Goal: Task Accomplishment & Management: Use online tool/utility

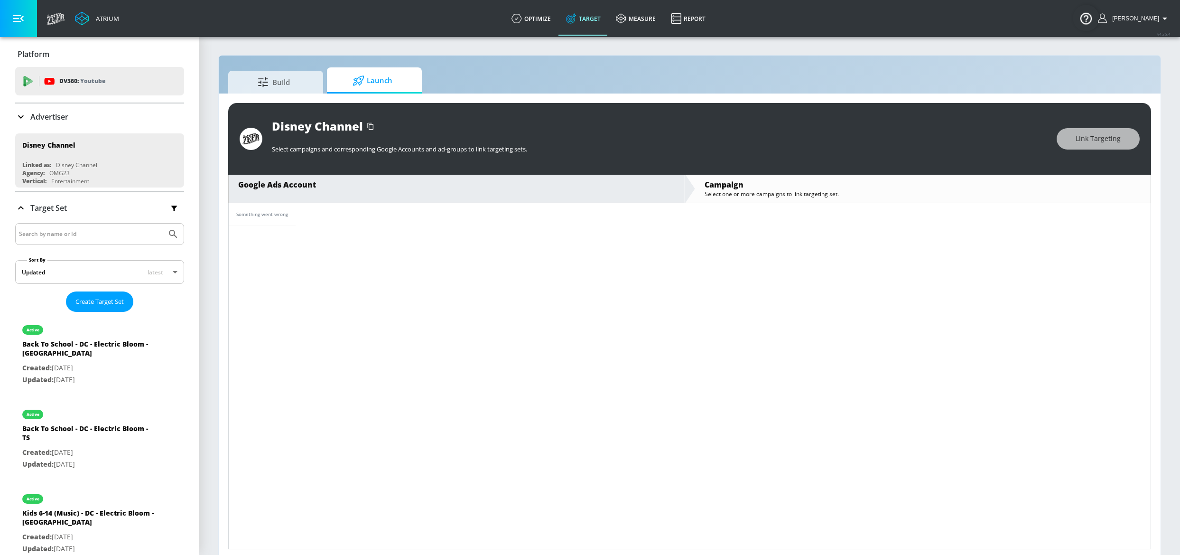
click at [51, 115] on p "Advertiser" at bounding box center [49, 117] width 38 height 10
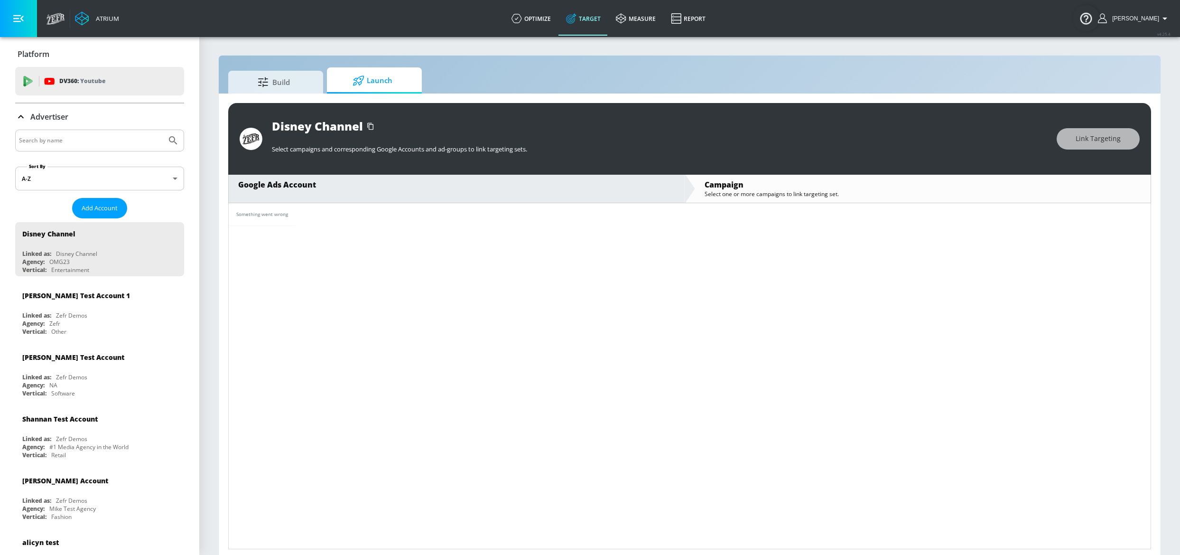
click at [51, 115] on p "Advertiser" at bounding box center [49, 117] width 38 height 10
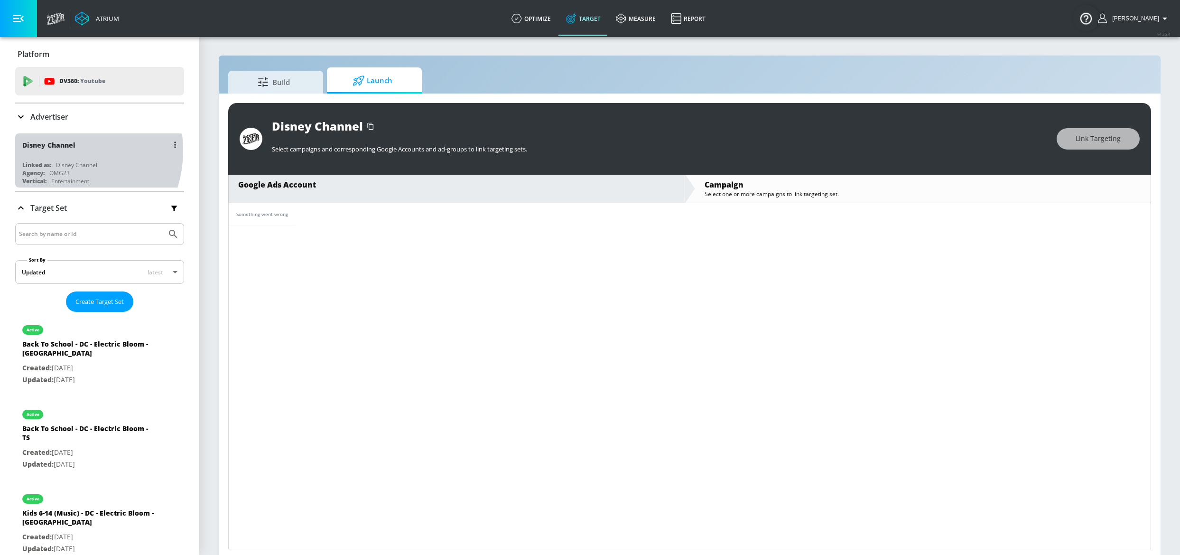
click at [57, 150] on div "Disney Channel" at bounding box center [101, 144] width 159 height 23
click at [45, 121] on p "Advertiser" at bounding box center [49, 117] width 38 height 10
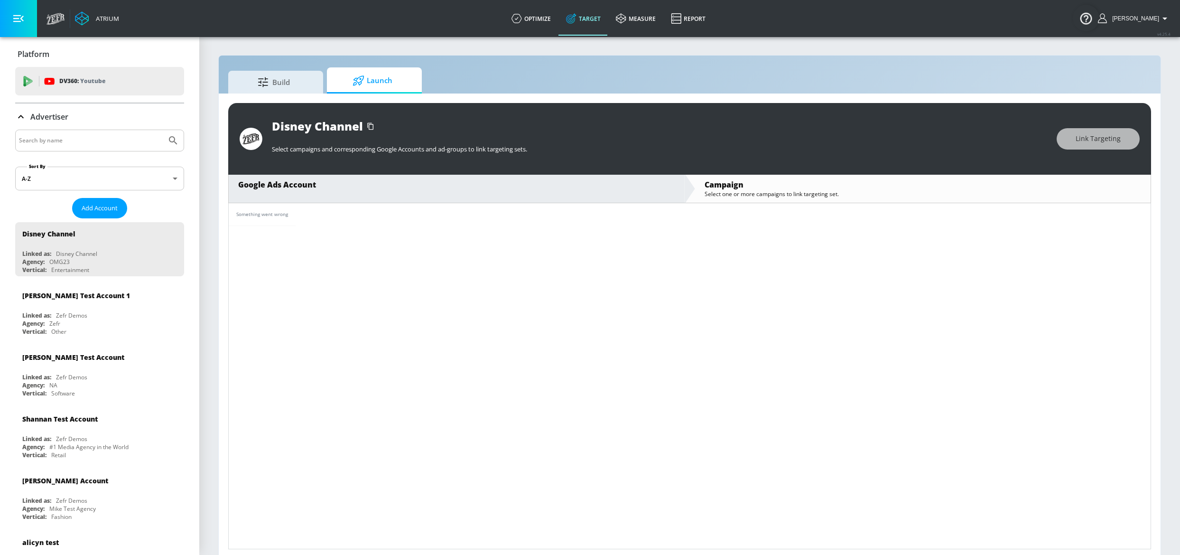
click at [59, 142] on input "Search by name" at bounding box center [91, 140] width 144 height 12
type input "unilever canada"
click at [163, 130] on button "Submit Search" at bounding box center [173, 140] width 21 height 21
click at [80, 136] on input "unilever canada" at bounding box center [91, 140] width 144 height 12
click at [163, 130] on button "Submit Search" at bounding box center [173, 140] width 21 height 21
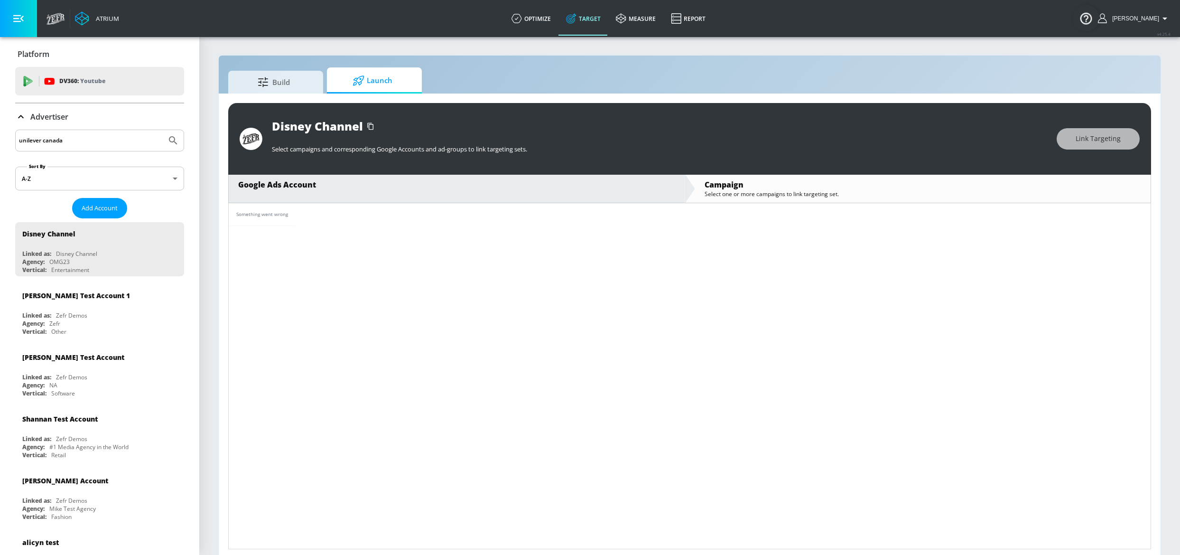
click at [80, 136] on input "unilever canada" at bounding box center [91, 140] width 144 height 12
click at [75, 142] on input "unilever canada" at bounding box center [91, 140] width 144 height 12
click at [173, 140] on button "Submit Search" at bounding box center [173, 140] width 21 height 21
click at [74, 141] on input "unilever canada" at bounding box center [91, 140] width 144 height 12
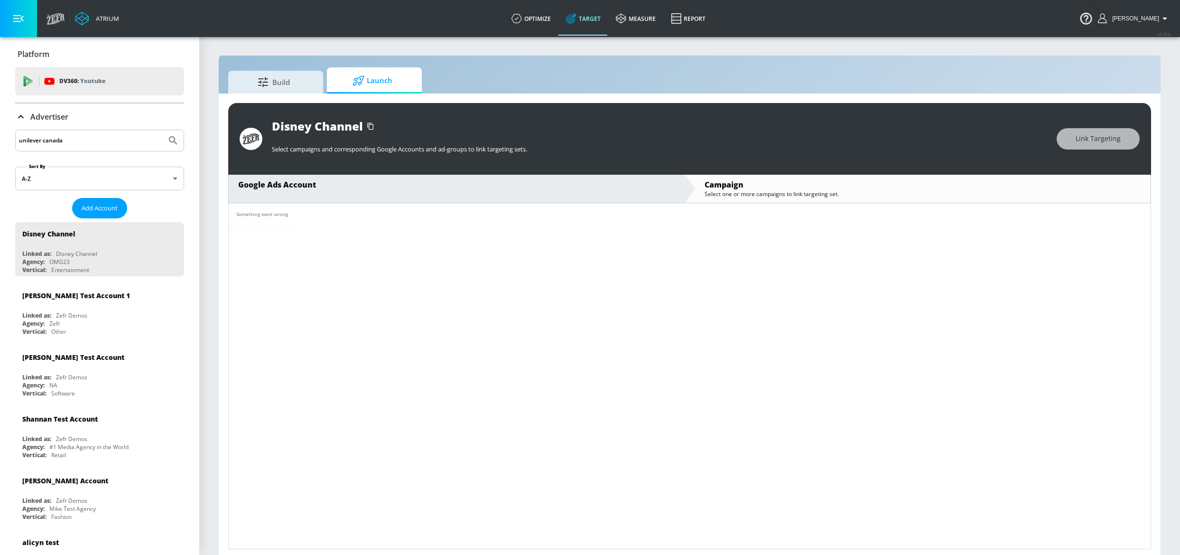
click at [74, 141] on input "unilever canada" at bounding box center [91, 140] width 144 height 12
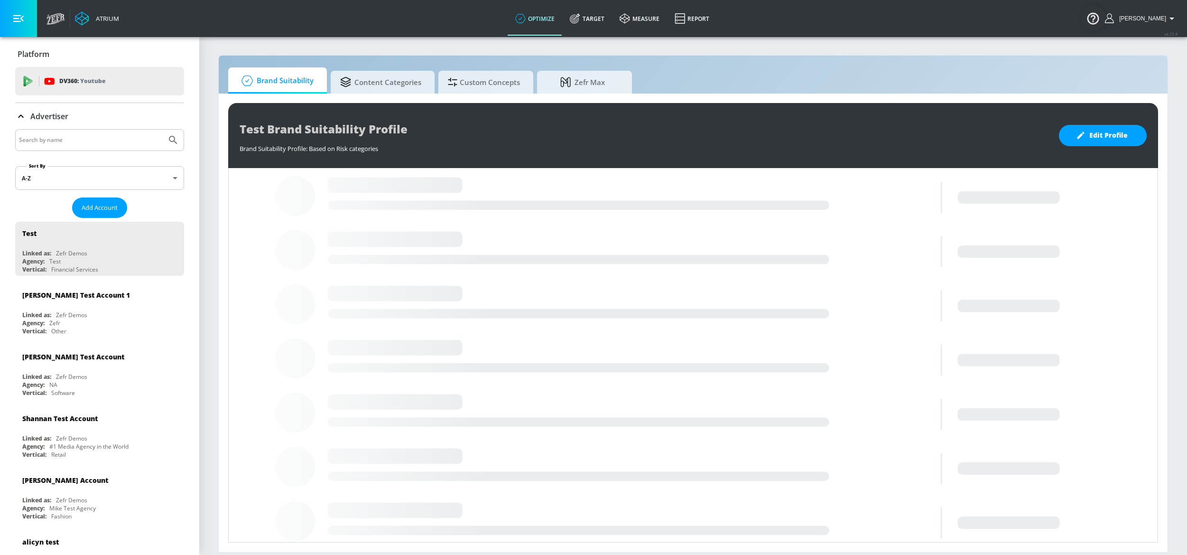
click at [71, 143] on input "Search by name" at bounding box center [91, 140] width 144 height 12
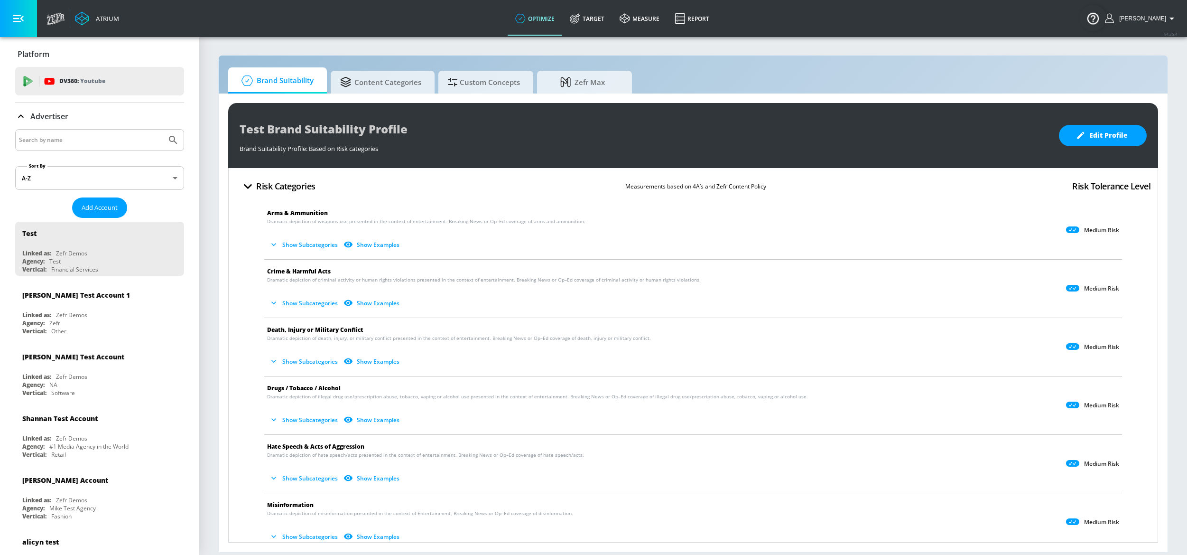
paste input "unilever canada"
type input "unilever canada"
click at [168, 141] on icon "Submit Search" at bounding box center [173, 139] width 11 height 11
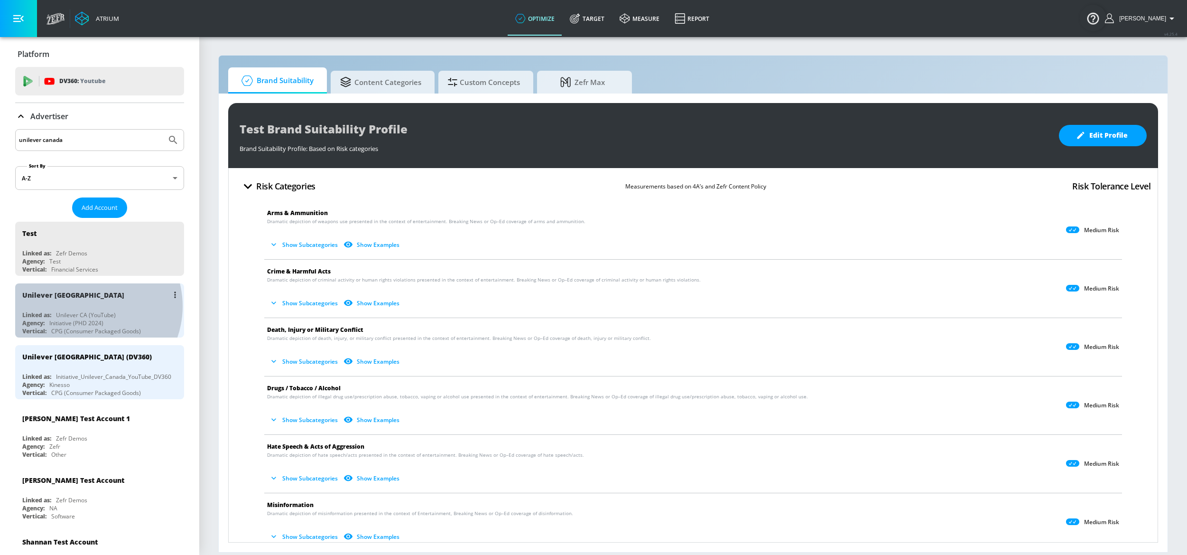
click at [87, 306] on div "Unilever Canada Linked as: Unilever CA (YouTube) Agency: Initiative (PHD 2024) …" at bounding box center [99, 310] width 169 height 54
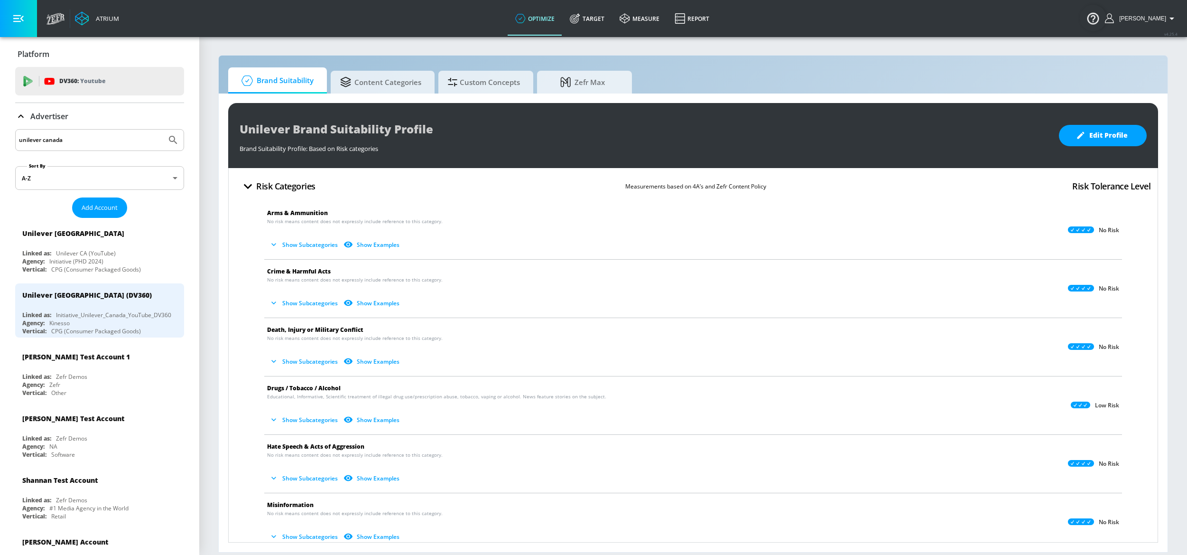
click at [61, 121] on p "Advertiser" at bounding box center [49, 116] width 38 height 10
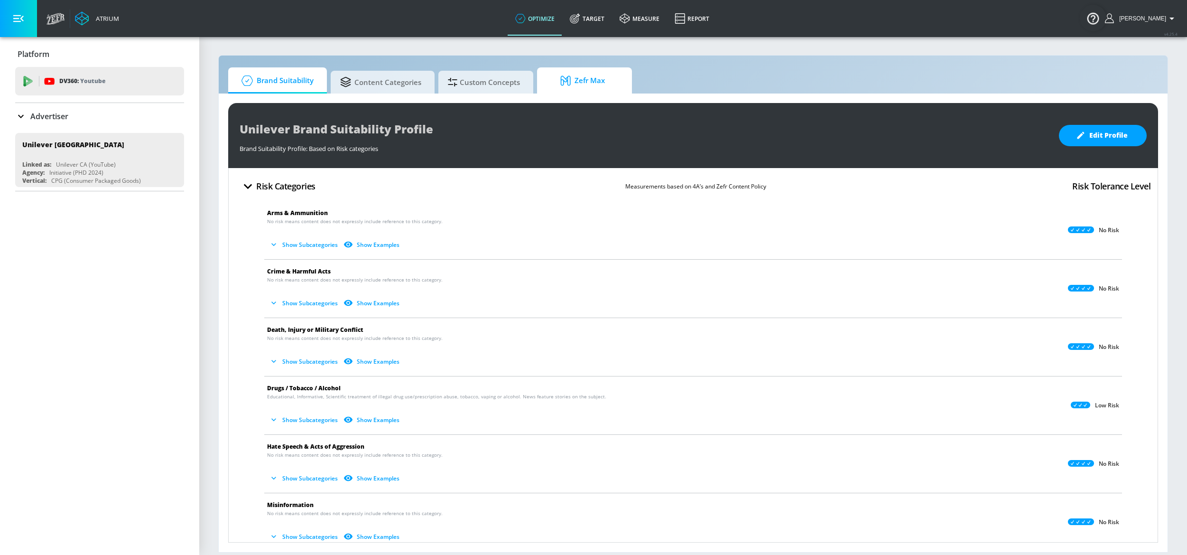
click at [583, 74] on span "Zefr Max" at bounding box center [583, 80] width 72 height 23
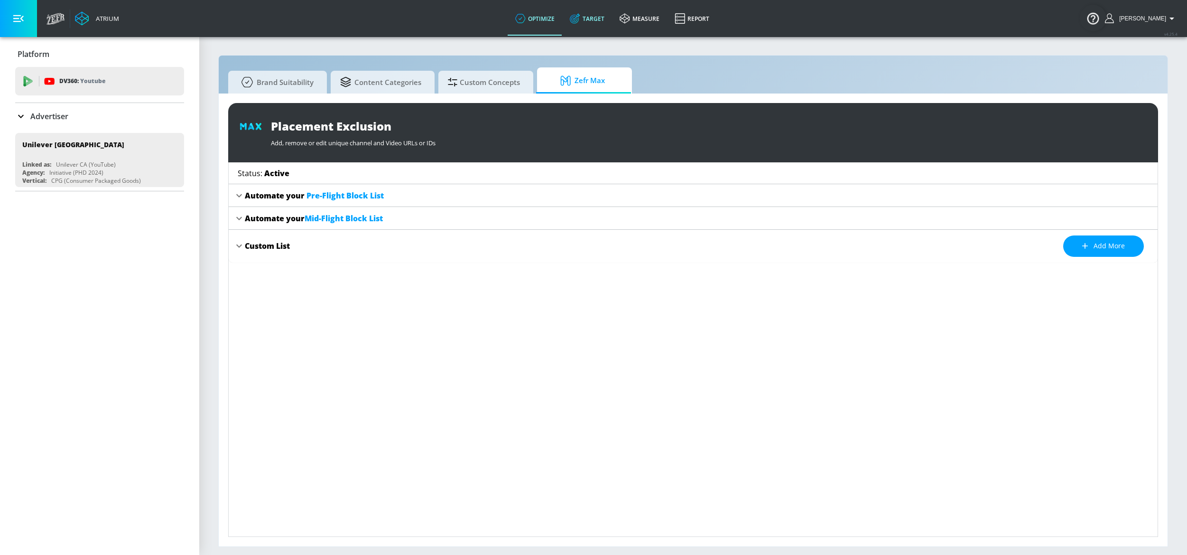
click at [586, 25] on link "Target" at bounding box center [587, 18] width 50 height 34
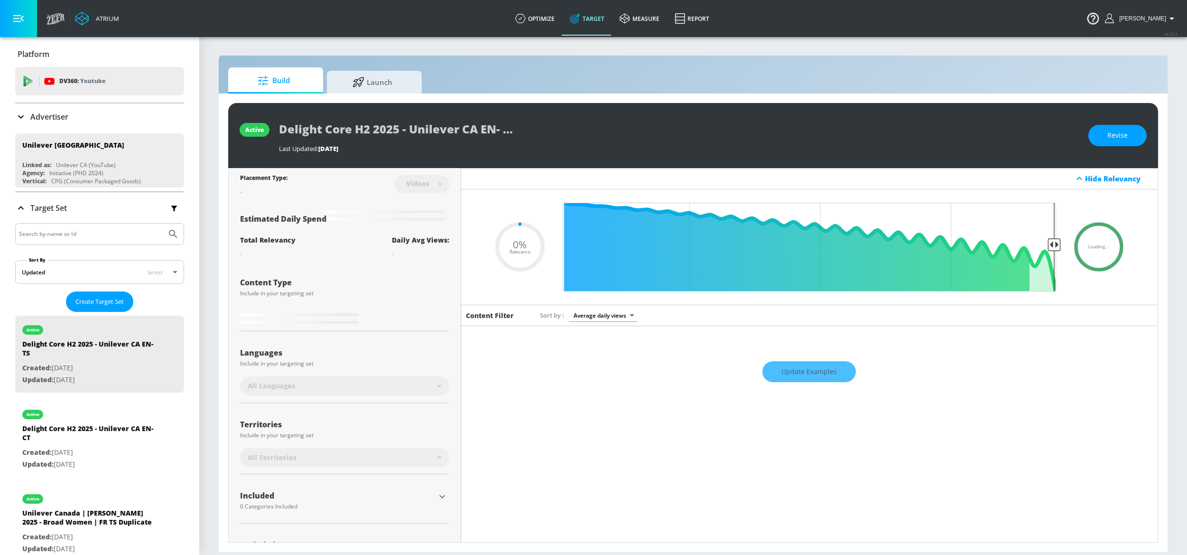
type input "0.05"
click at [354, 79] on icon at bounding box center [359, 80] width 12 height 10
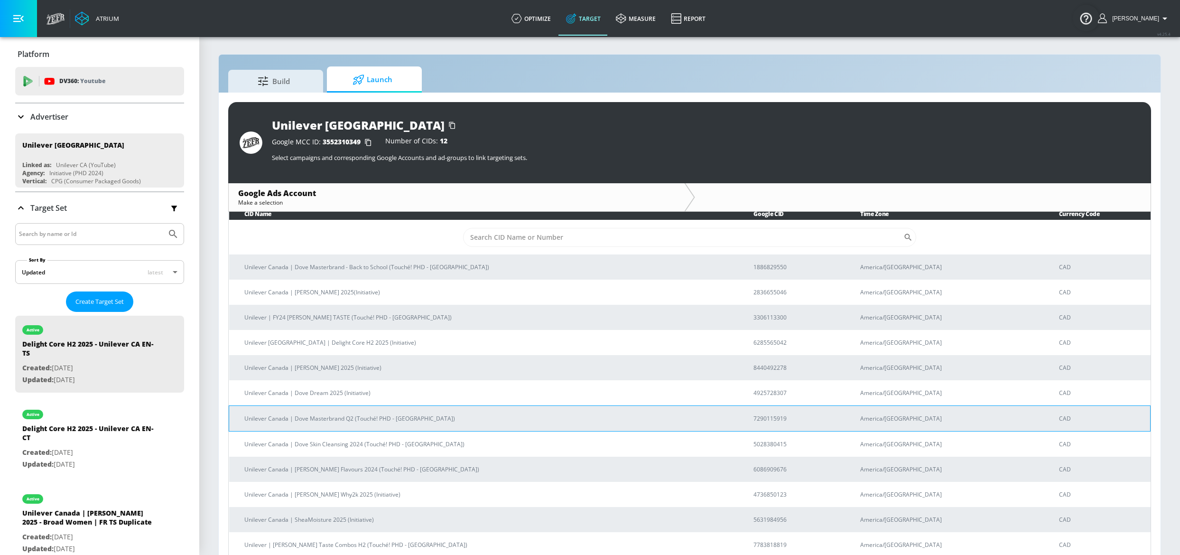
scroll to position [14, 0]
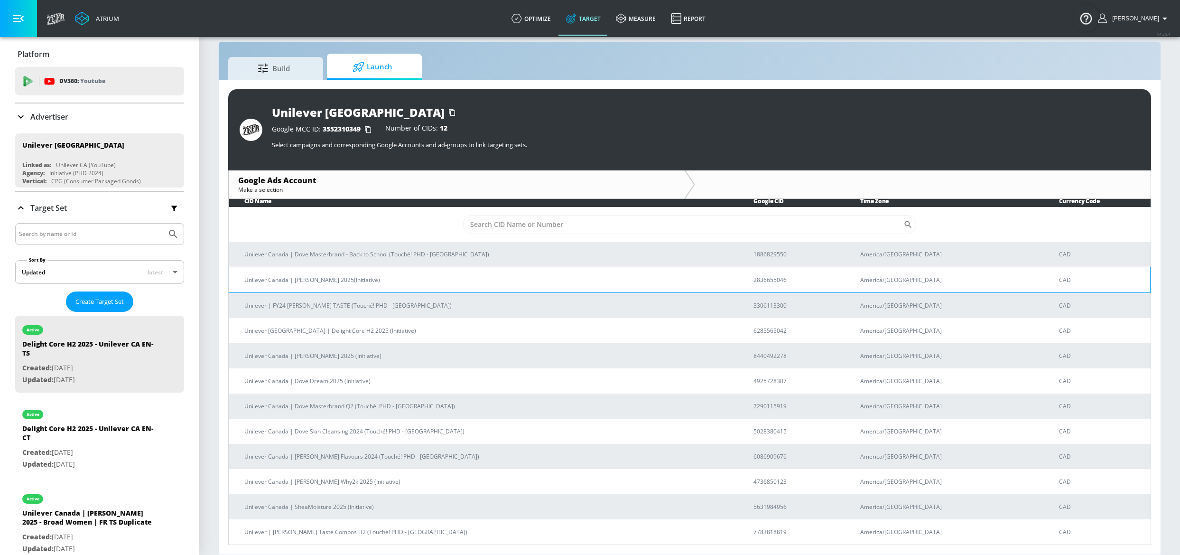
click at [330, 278] on p "Unilever Canada | Dove Victoria 2025(Initiative)" at bounding box center [487, 280] width 486 height 10
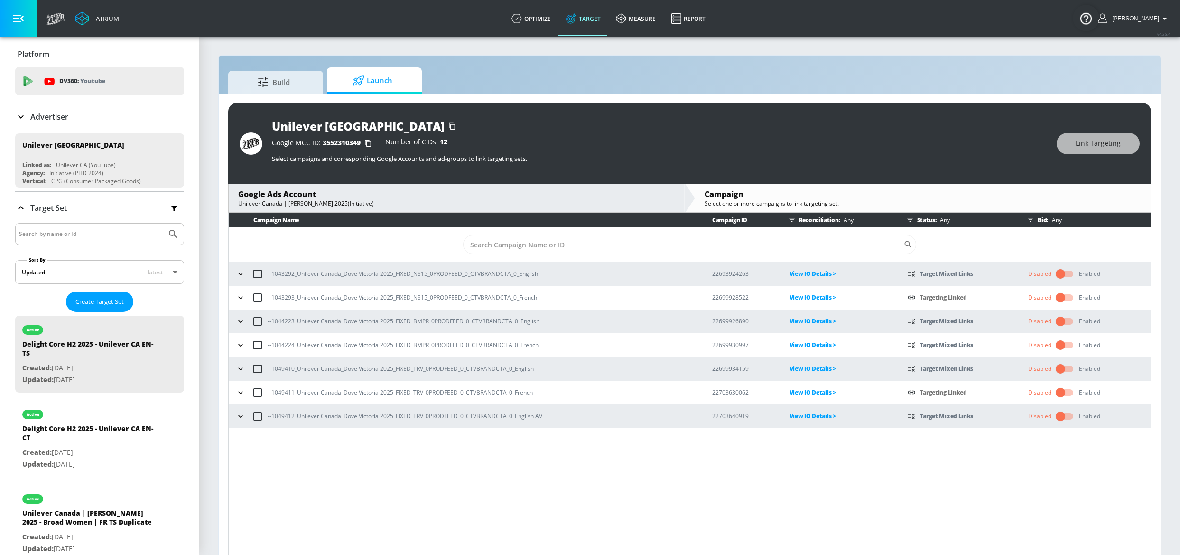
click at [813, 339] on td "View IO Details >" at bounding box center [833, 345] width 118 height 24
click at [813, 344] on p "View IO Details >" at bounding box center [841, 344] width 103 height 11
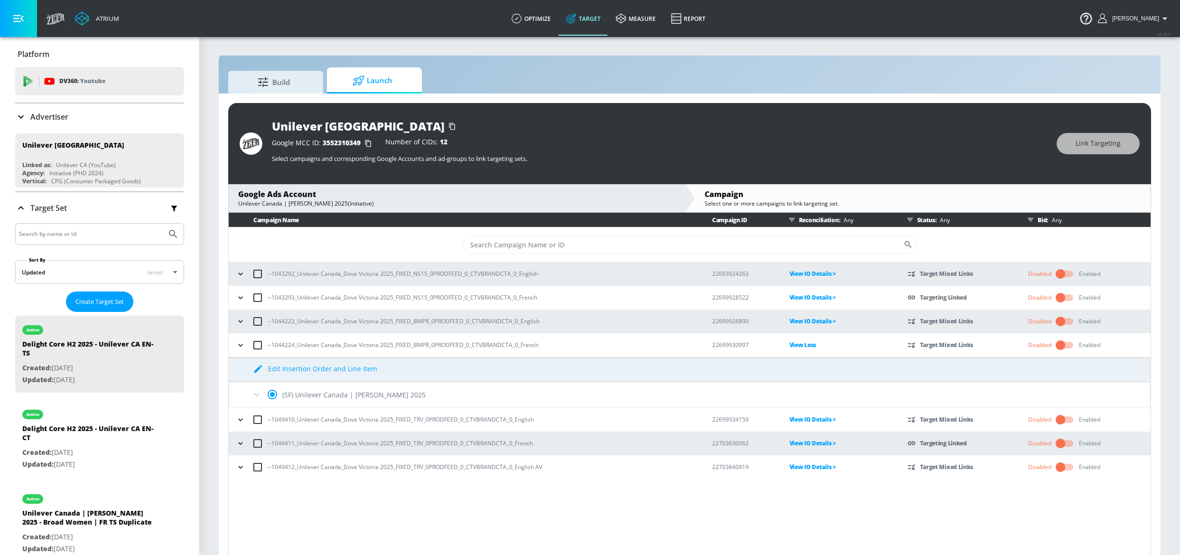
click at [813, 344] on p "View Less" at bounding box center [841, 344] width 103 height 11
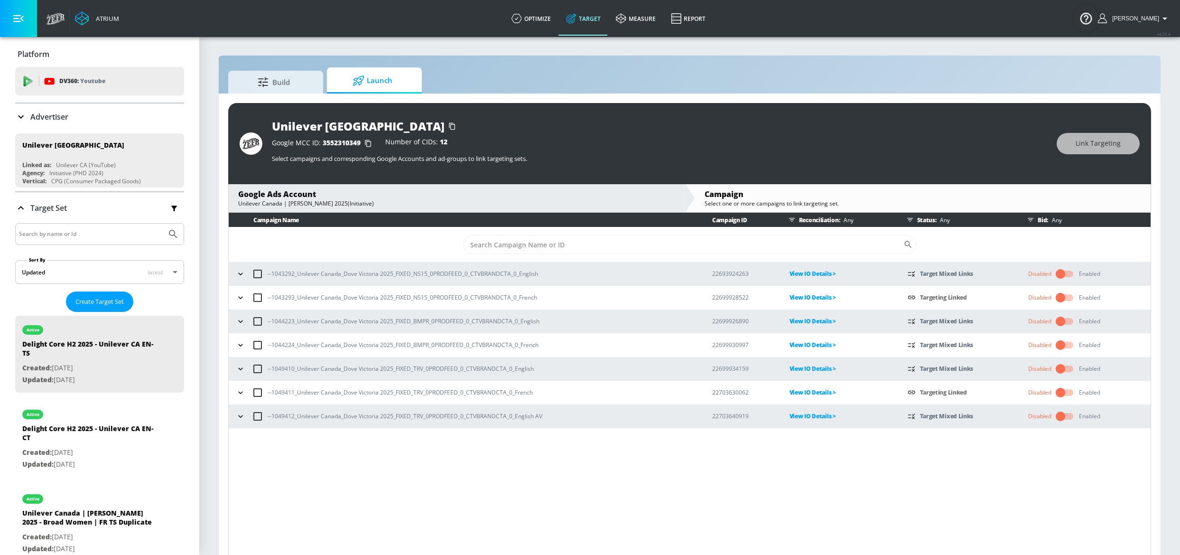
click at [241, 344] on icon "button" at bounding box center [240, 344] width 9 height 9
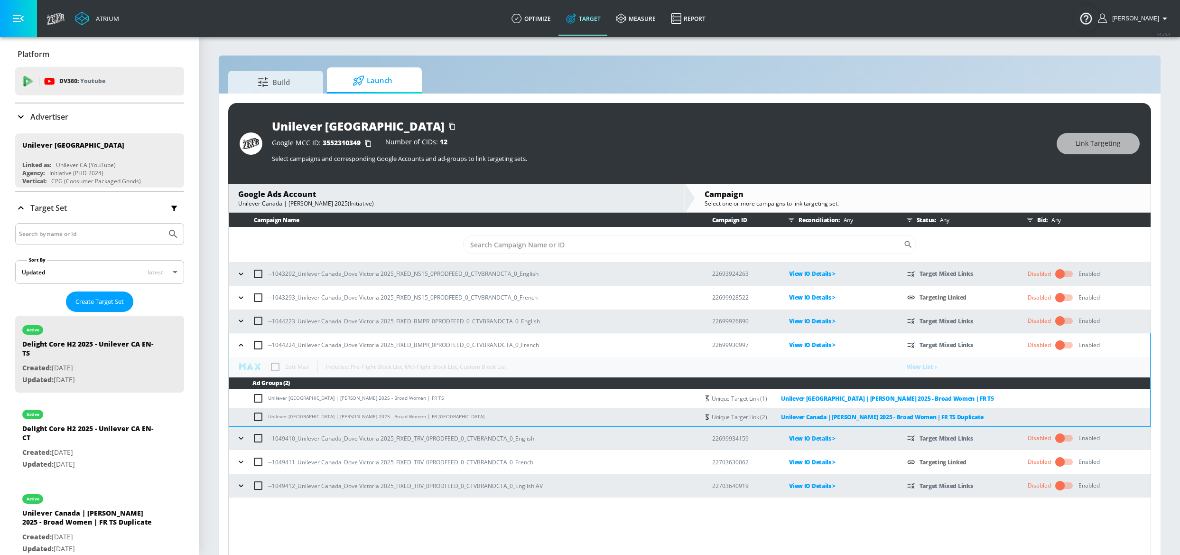
click at [273, 366] on table "Campaign Name Campaign ID Reconciliation: Any Status: Any Bid: Any ​ --1043292_…" at bounding box center [690, 355] width 922 height 285
click at [280, 364] on table "Campaign Name Campaign ID Reconciliation: Any Status: Any Bid: Any ​ --1043292_…" at bounding box center [690, 355] width 922 height 285
click at [242, 345] on icon "button" at bounding box center [240, 344] width 9 height 9
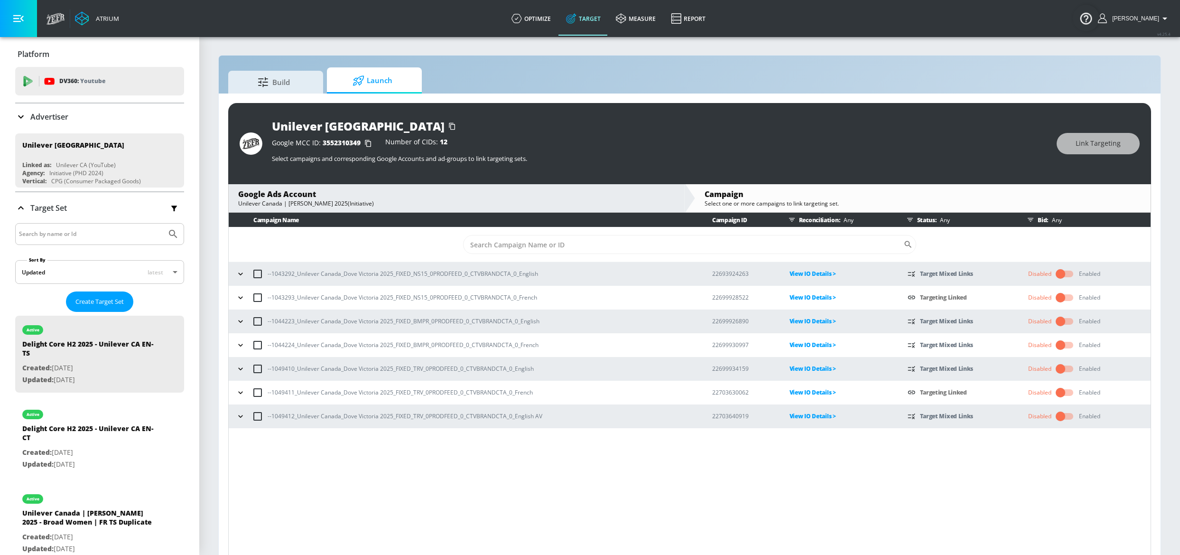
click at [240, 282] on div "--1043292_Unilever Canada_Dove Victoria 2025_FIXED_NS15_0PRODFEED_0_CTVBRANDCTA…" at bounding box center [465, 274] width 464 height 20
click at [240, 278] on icon "button" at bounding box center [240, 273] width 9 height 9
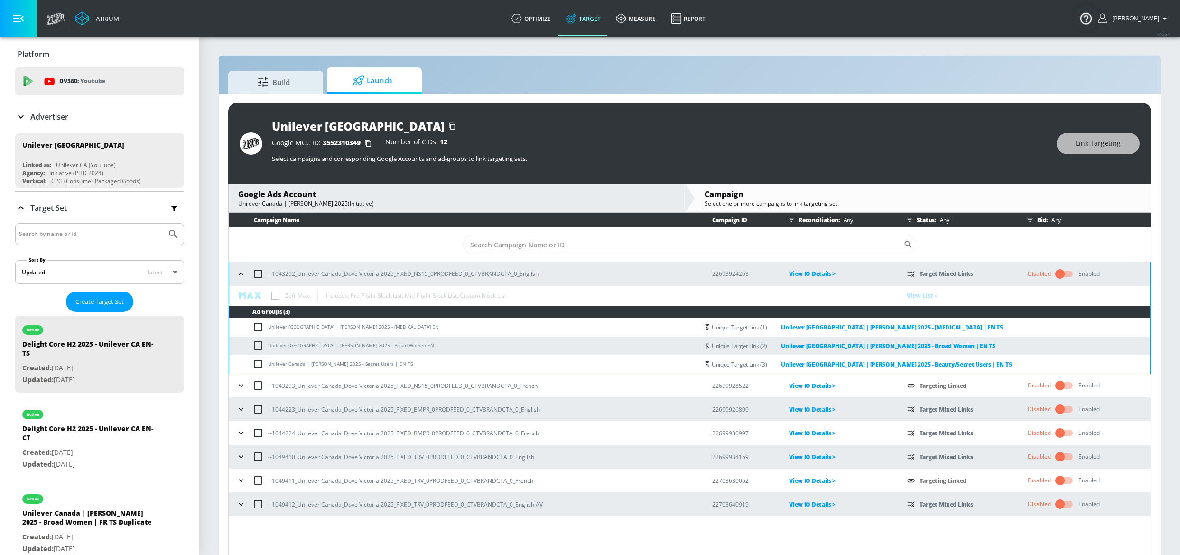
click at [275, 296] on table "Campaign Name Campaign ID Reconciliation: Any Status: Any Bid: Any ​ --1043292_…" at bounding box center [690, 364] width 922 height 303
drag, startPoint x: 275, startPoint y: 296, endPoint x: 752, endPoint y: 323, distance: 478.1
click at [278, 296] on table "Campaign Name Campaign ID Reconciliation: Any Status: Any Bid: Any ​ --1043292_…" at bounding box center [690, 364] width 922 height 303
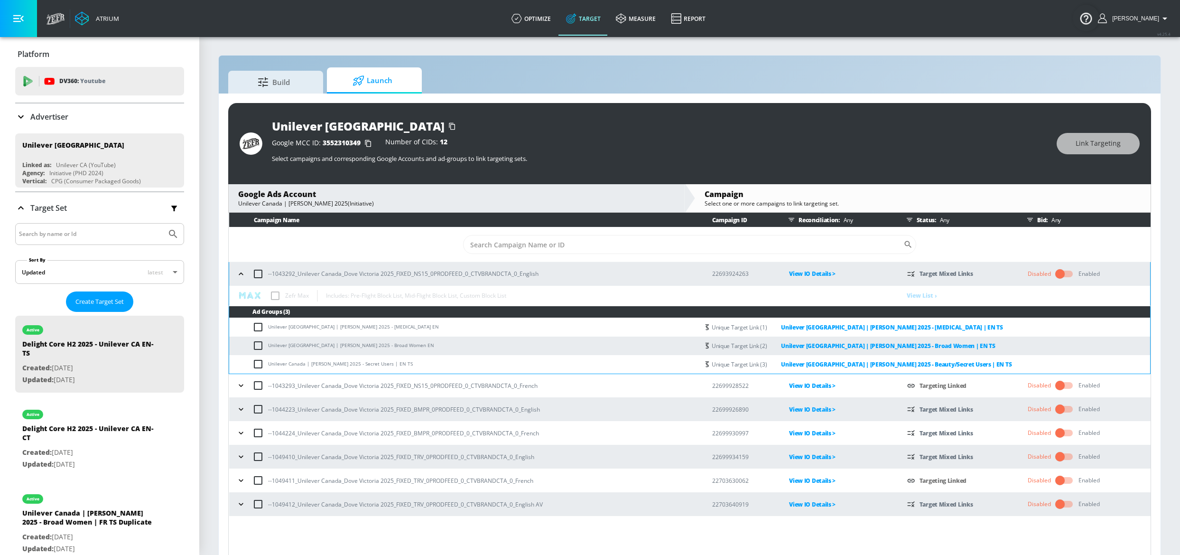
click at [885, 296] on table "Campaign Name Campaign ID Reconciliation: Any Status: Any Bid: Any ​ --1043292_…" at bounding box center [690, 364] width 922 height 303
click at [917, 292] on table "Campaign Name Campaign ID Reconciliation: Any Status: Any Bid: Any ​ --1043292_…" at bounding box center [690, 364] width 922 height 303
click at [918, 292] on table "Campaign Name Campaign ID Reconciliation: Any Status: Any Bid: Any ​ --1043292_…" at bounding box center [690, 364] width 922 height 303
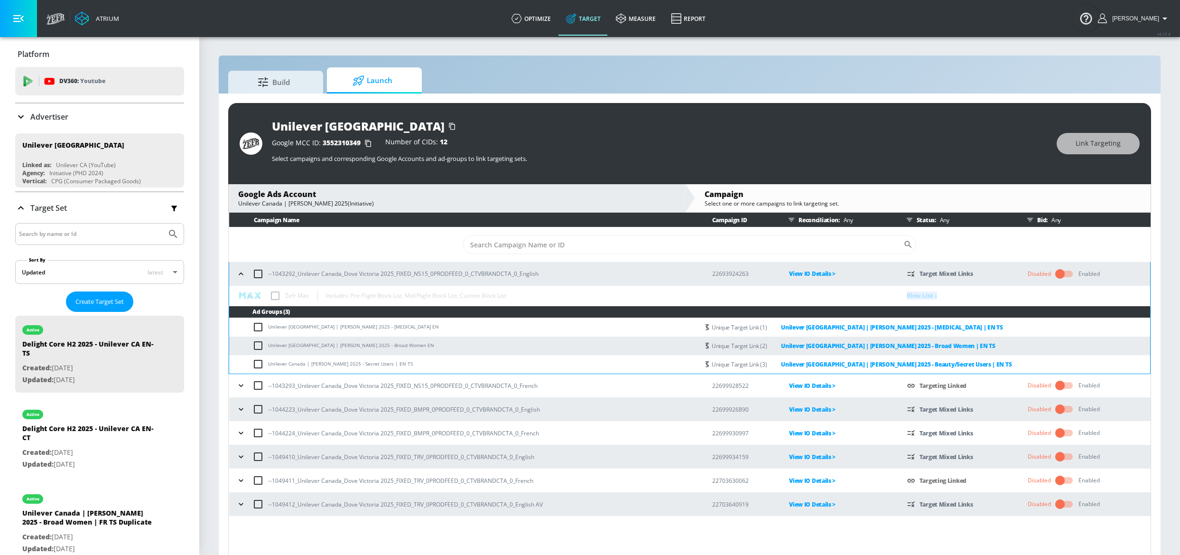
click at [919, 292] on table "Campaign Name Campaign ID Reconciliation: Any Status: Any Bid: Any ​ --1043292_…" at bounding box center [690, 364] width 922 height 303
click at [925, 294] on table "Campaign Name Campaign ID Reconciliation: Any Status: Any Bid: Any ​ --1043292_…" at bounding box center [690, 364] width 922 height 303
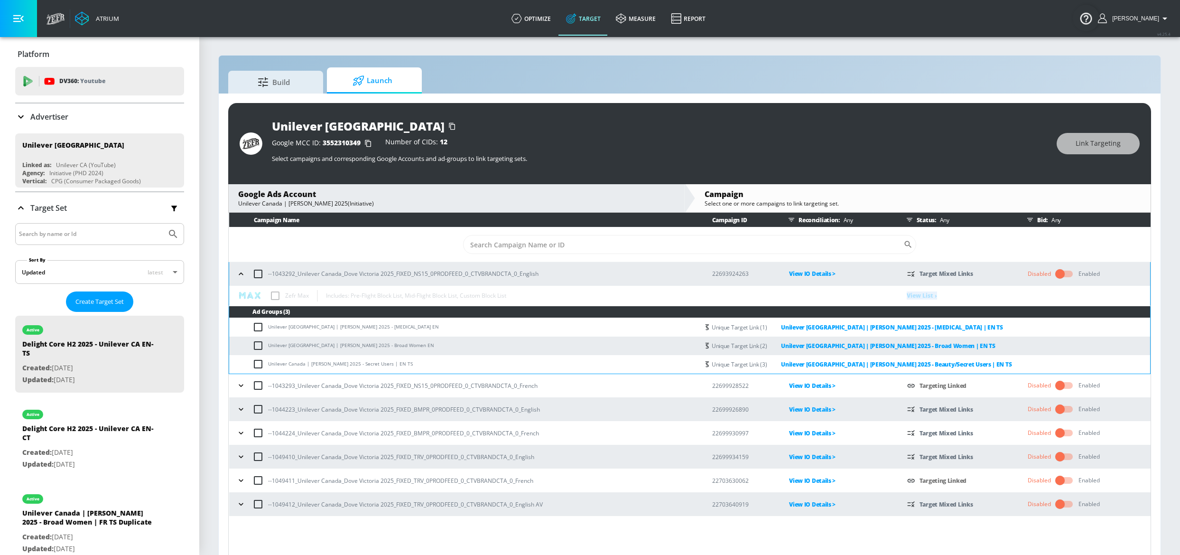
click at [925, 295] on table "Campaign Name Campaign ID Reconciliation: Any Status: Any Bid: Any ​ --1043292_…" at bounding box center [690, 364] width 922 height 303
click at [729, 282] on td "22693924263" at bounding box center [735, 274] width 77 height 24
click at [244, 275] on icon "button" at bounding box center [240, 273] width 9 height 9
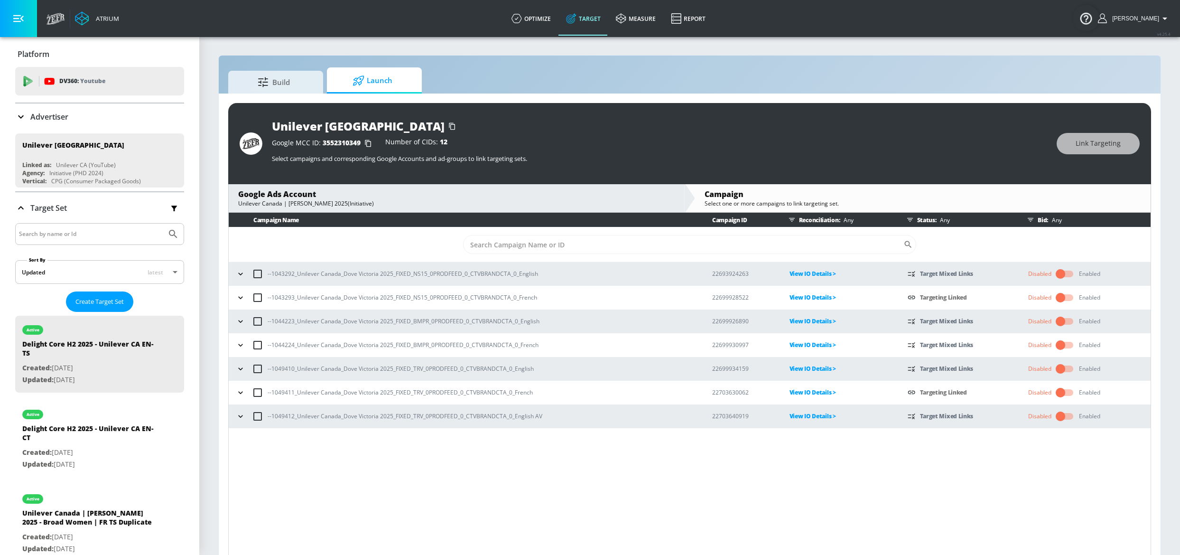
click at [256, 272] on input "checkbox" at bounding box center [258, 274] width 20 height 20
click at [240, 277] on icon "button" at bounding box center [240, 273] width 9 height 9
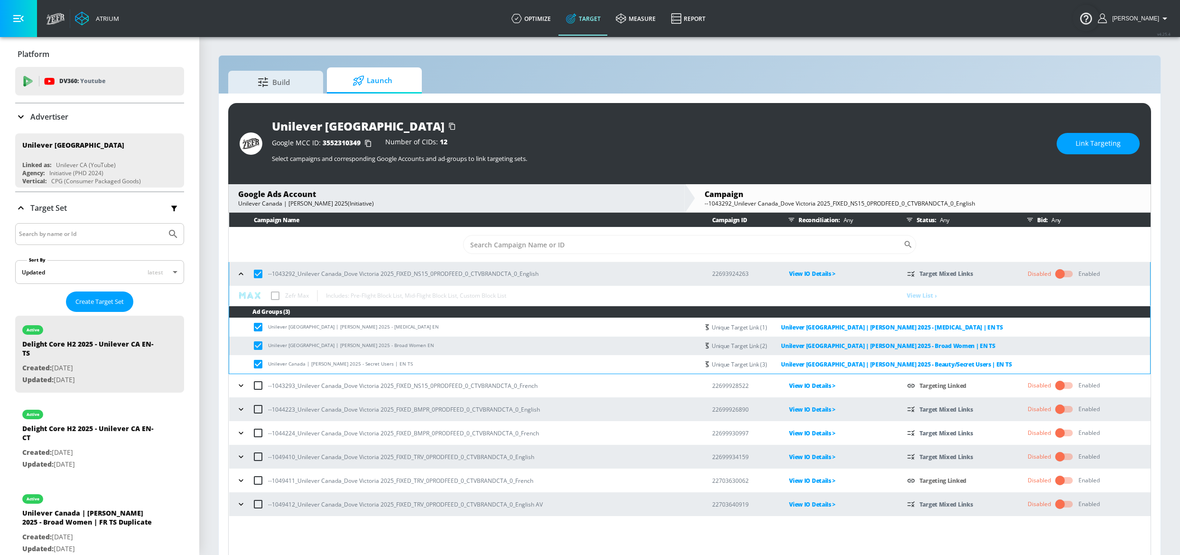
click at [240, 276] on icon "button" at bounding box center [240, 273] width 9 height 9
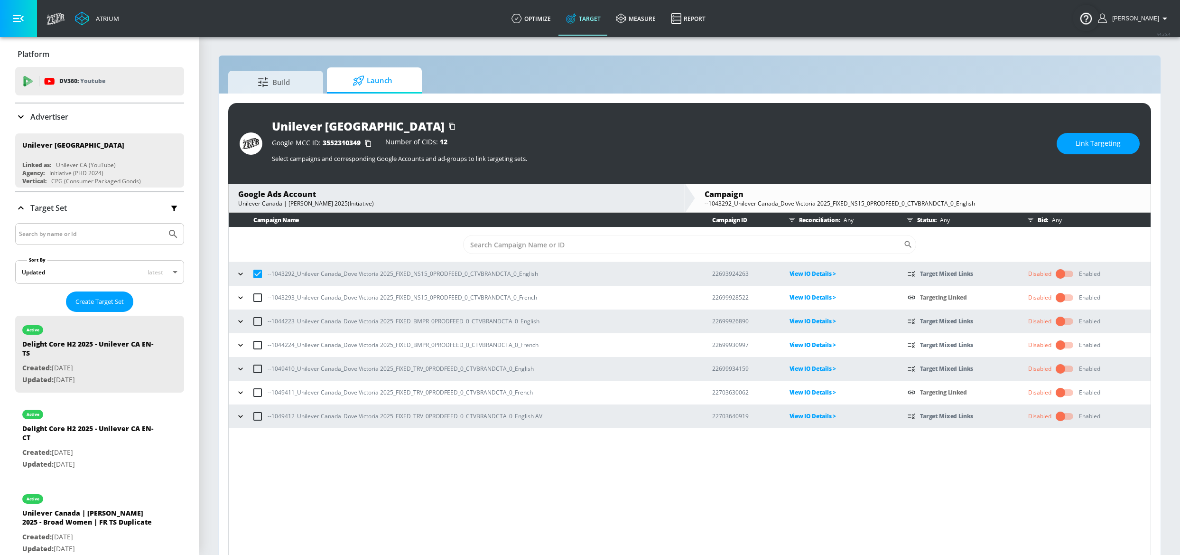
click at [240, 276] on icon "button" at bounding box center [240, 273] width 9 height 9
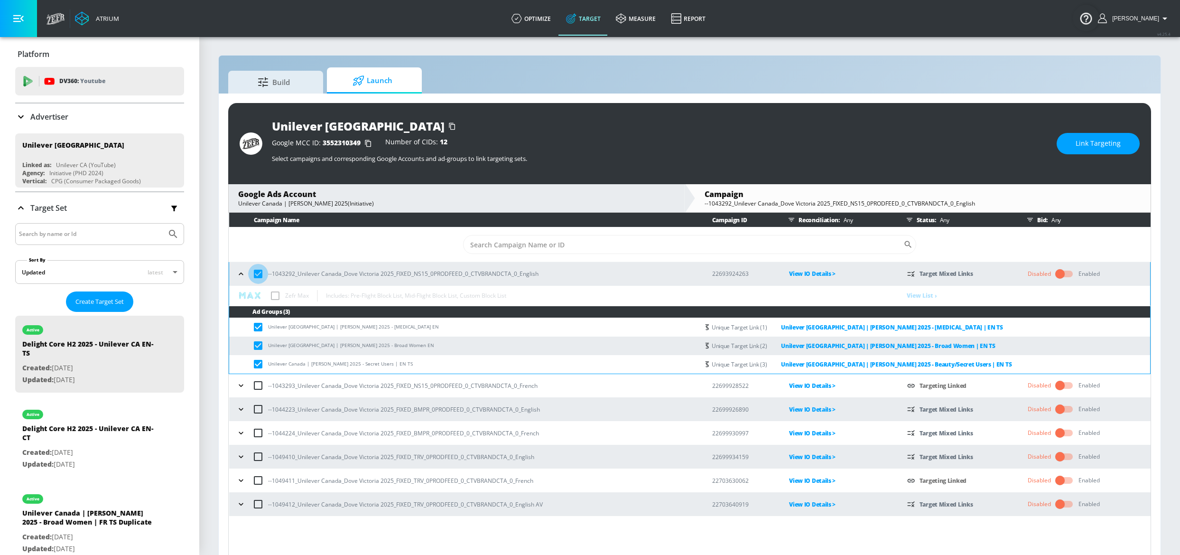
click at [258, 277] on input "checkbox" at bounding box center [258, 274] width 20 height 20
checkbox input "false"
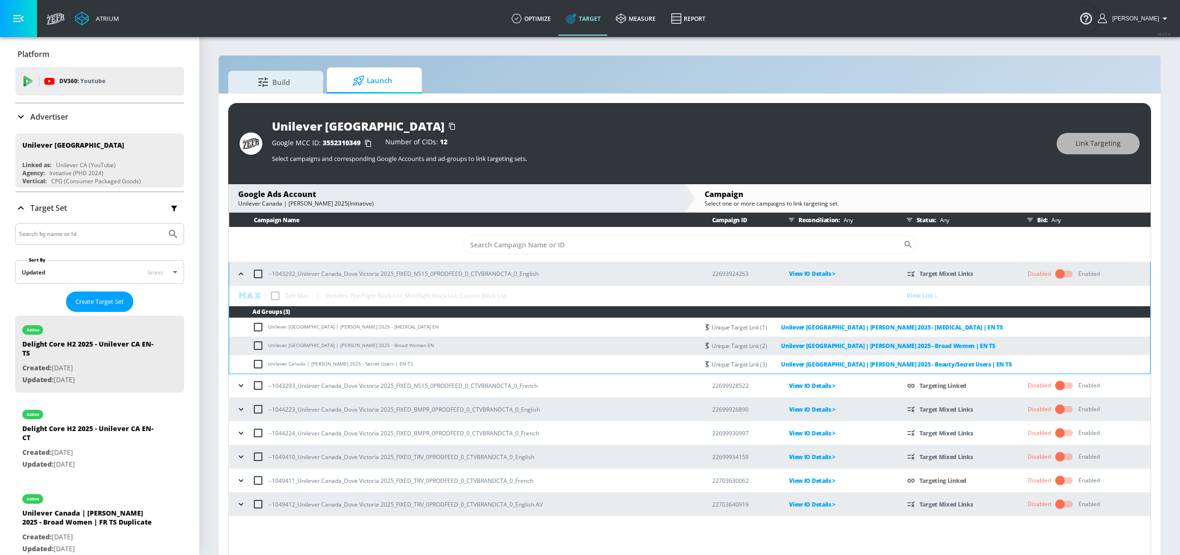
click at [275, 297] on table "Campaign Name Campaign ID Reconciliation: Any Status: Any Bid: Any ​ --1043292_…" at bounding box center [690, 364] width 922 height 303
click at [301, 81] on span "Build" at bounding box center [274, 80] width 72 height 23
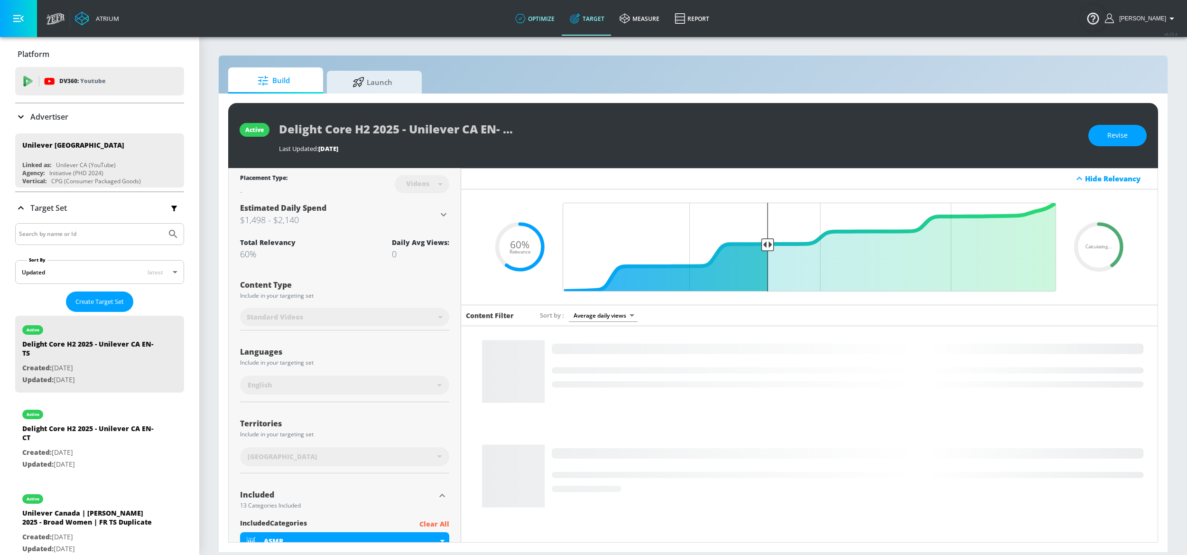
drag, startPoint x: 548, startPoint y: 19, endPoint x: 539, endPoint y: 25, distance: 10.5
click at [548, 18] on link "optimize" at bounding box center [535, 18] width 55 height 34
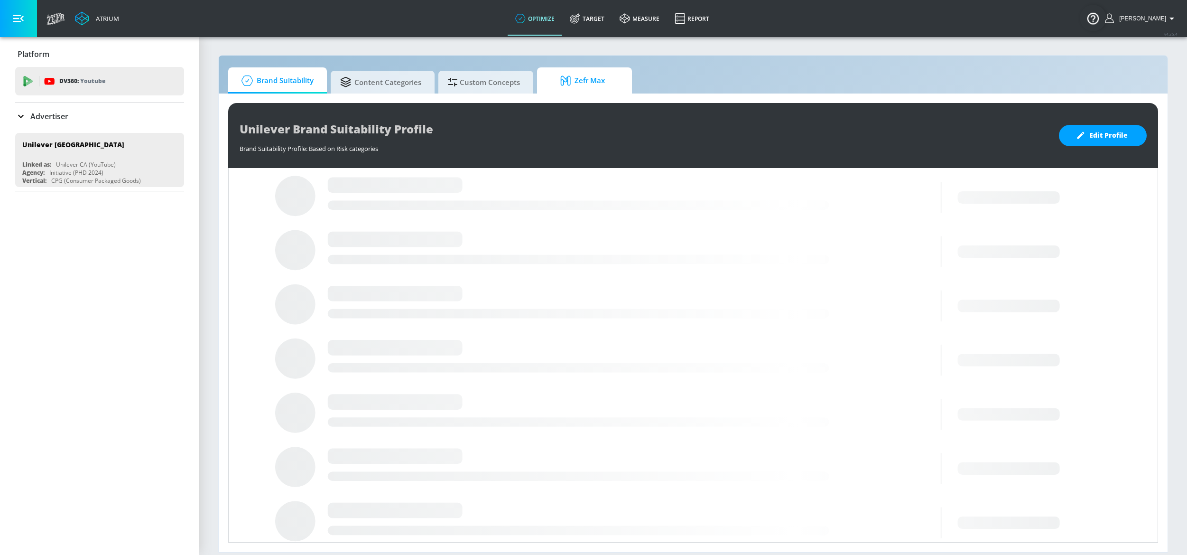
click at [590, 86] on span "Zefr Max" at bounding box center [583, 80] width 72 height 23
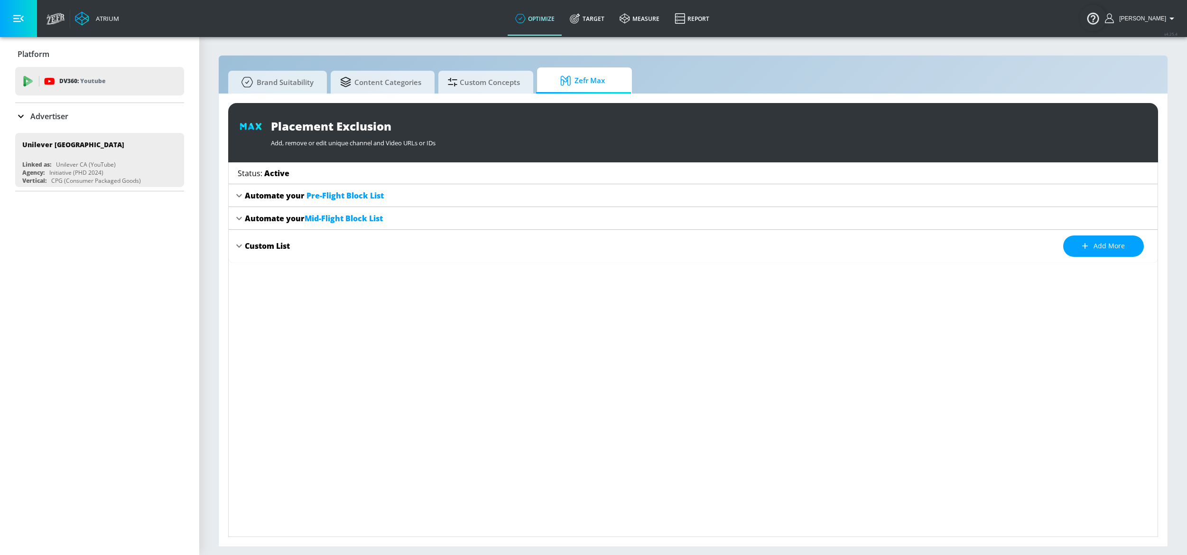
click at [271, 172] on span "Active" at bounding box center [276, 173] width 25 height 10
click at [339, 197] on span "Pre-Flight Block List" at bounding box center [345, 195] width 77 height 10
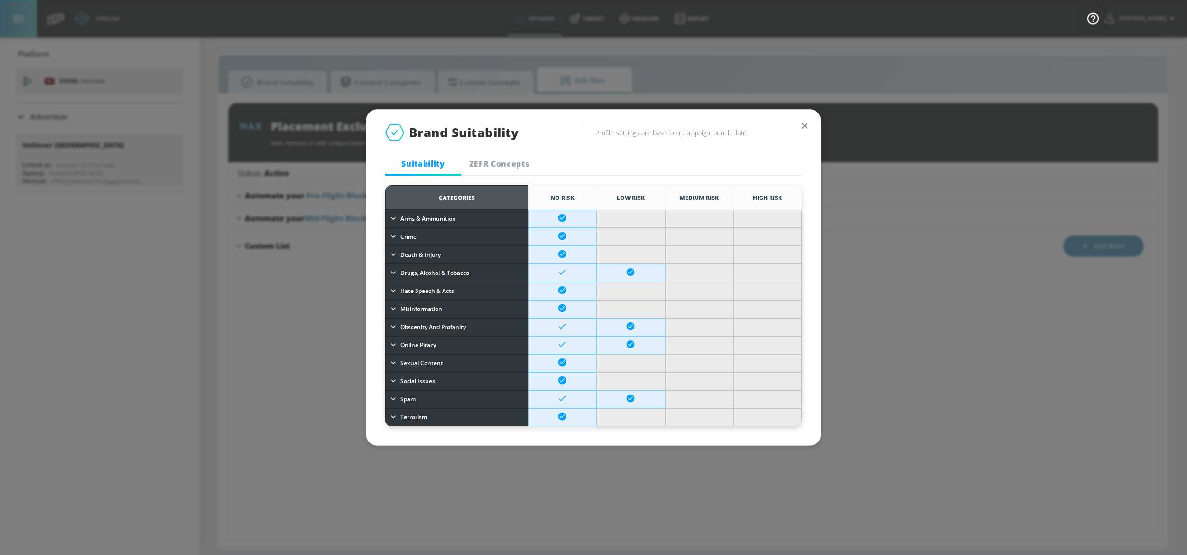
click at [807, 126] on icon "button" at bounding box center [805, 126] width 10 height 10
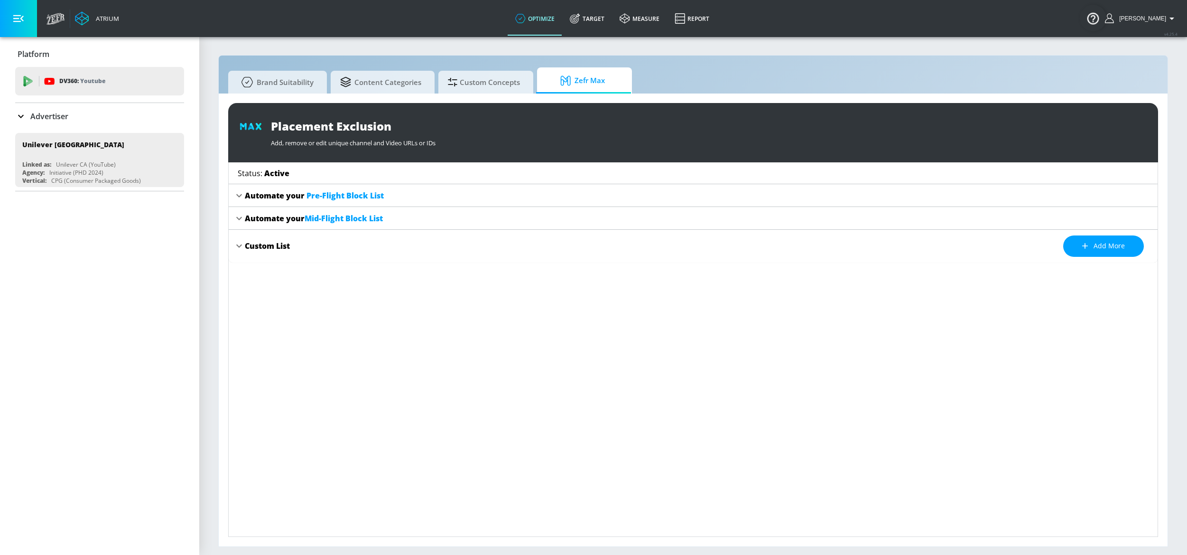
click at [300, 220] on div "Automate your Mid-Flight Block List" at bounding box center [314, 218] width 138 height 10
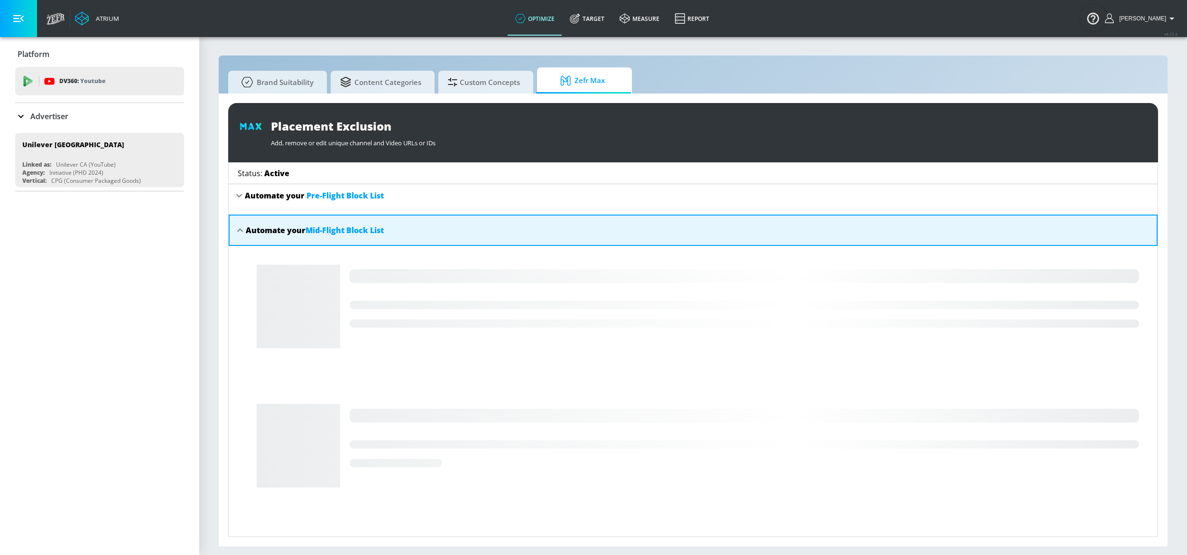
click at [294, 198] on div "Automate your Pre-Flight Block List" at bounding box center [314, 195] width 139 height 10
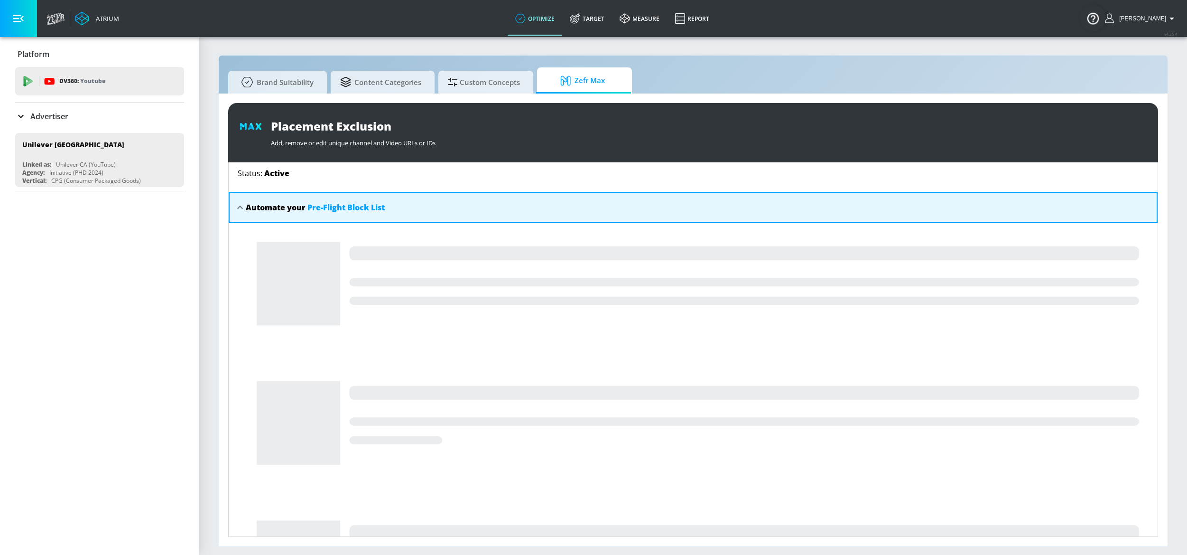
click at [243, 210] on icon at bounding box center [239, 207] width 11 height 11
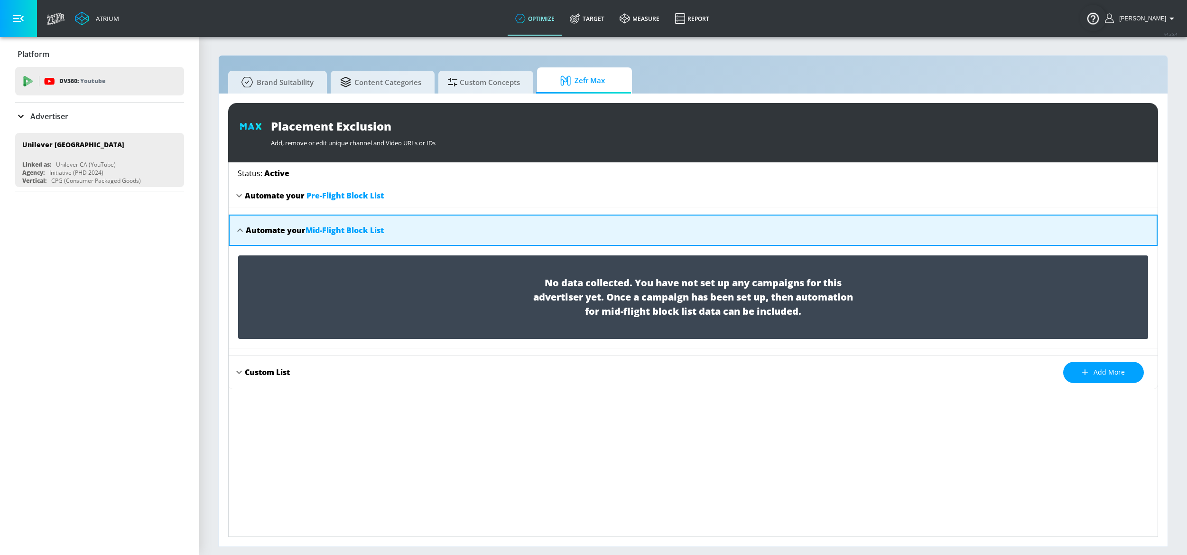
click at [242, 233] on icon at bounding box center [239, 229] width 11 height 11
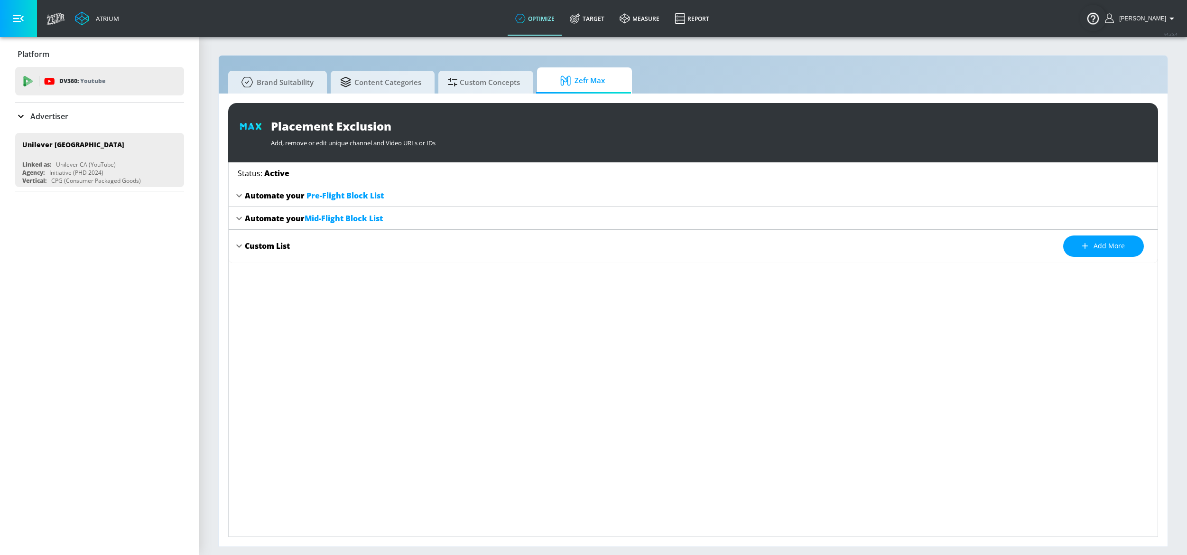
click at [245, 197] on div "Automate your Pre-Flight Block List" at bounding box center [314, 195] width 139 height 10
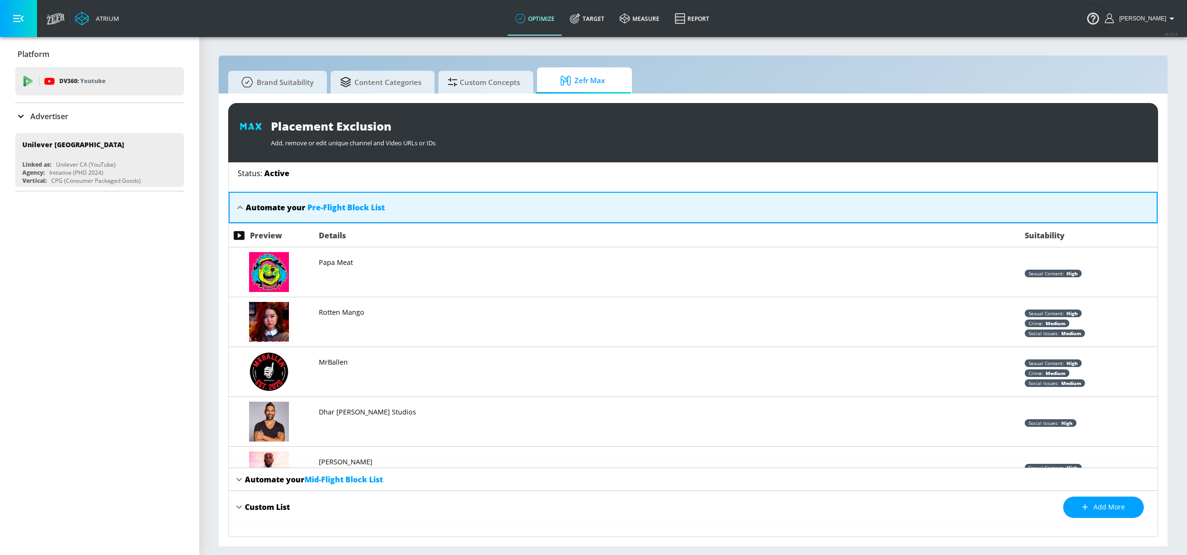
click at [245, 196] on div "Automate your Pre-Flight Block List" at bounding box center [693, 207] width 929 height 31
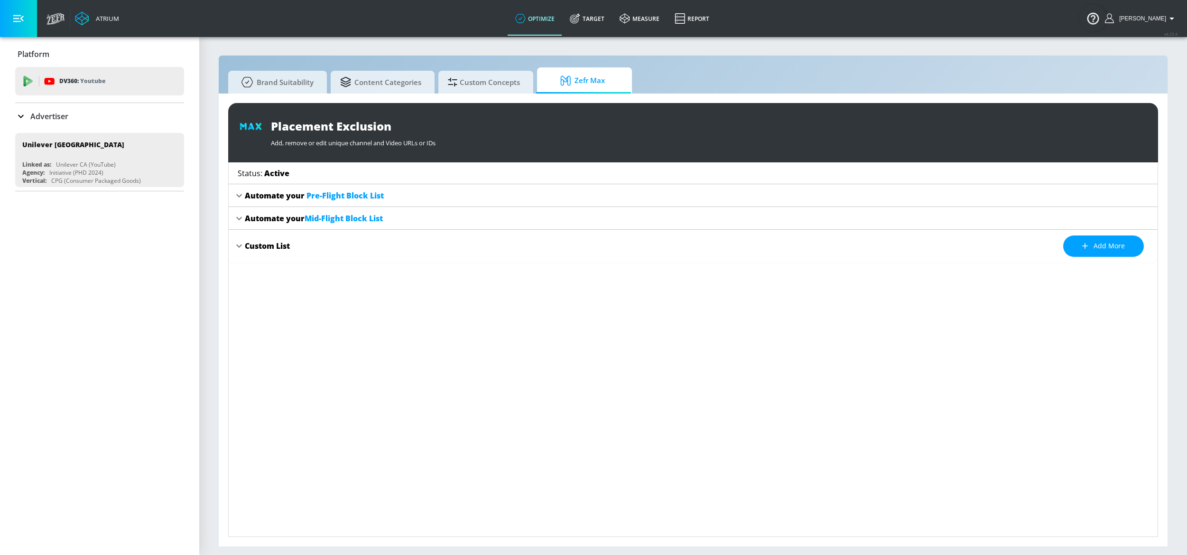
click at [290, 248] on div "Custom List" at bounding box center [267, 246] width 45 height 10
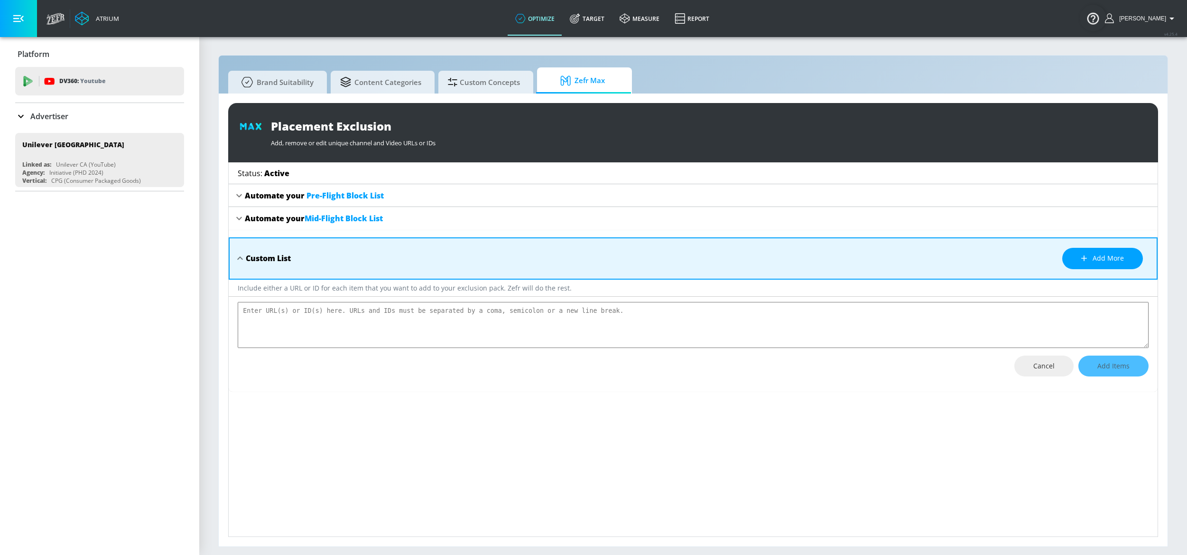
click at [270, 253] on div "Custom List" at bounding box center [268, 258] width 45 height 10
type textarea "x"
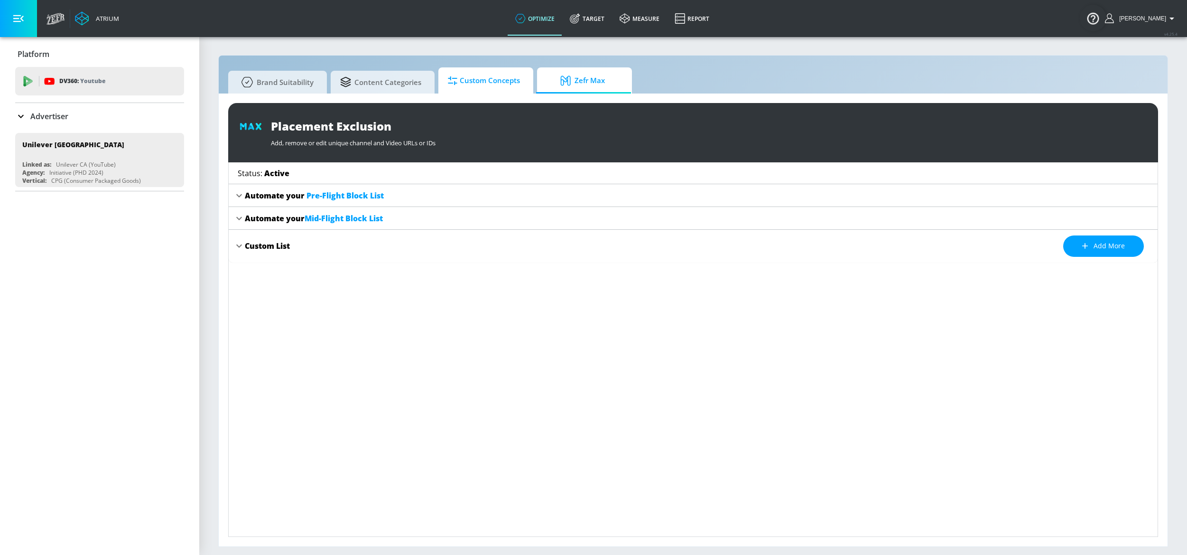
click at [483, 90] on span "Custom Concepts" at bounding box center [484, 80] width 72 height 23
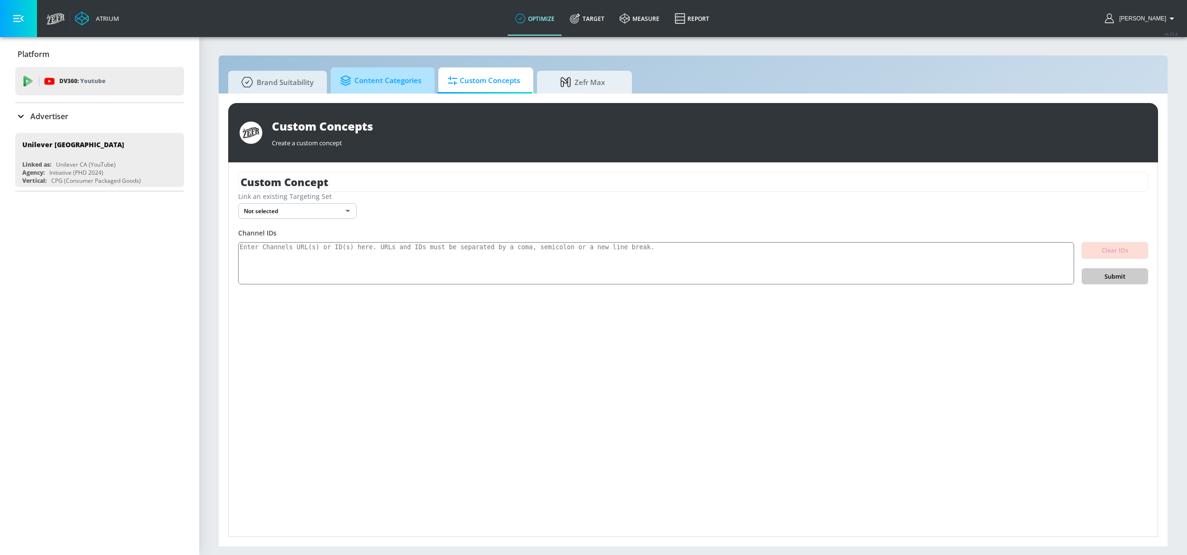
click at [382, 81] on span "Content Categories" at bounding box center [380, 80] width 81 height 23
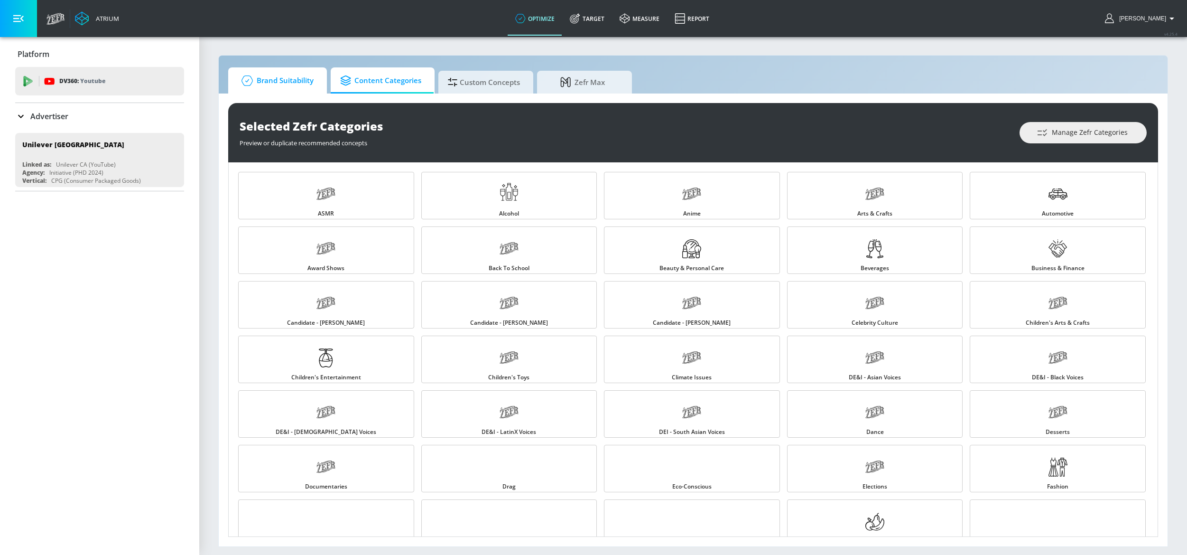
click at [279, 93] on link "Brand Suitability" at bounding box center [277, 80] width 99 height 26
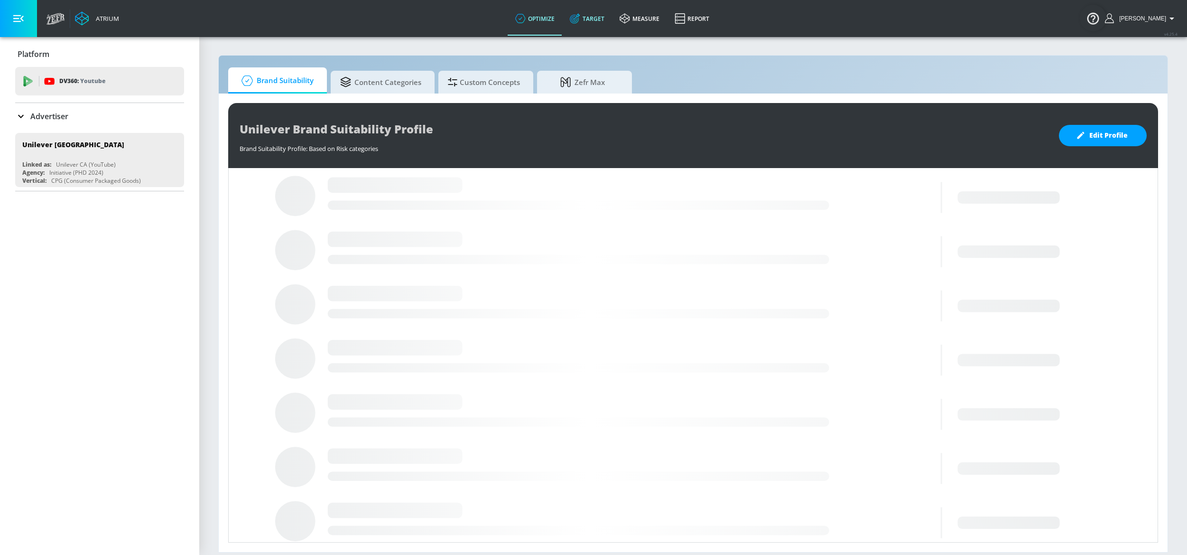
click at [596, 19] on link "Target" at bounding box center [587, 18] width 50 height 34
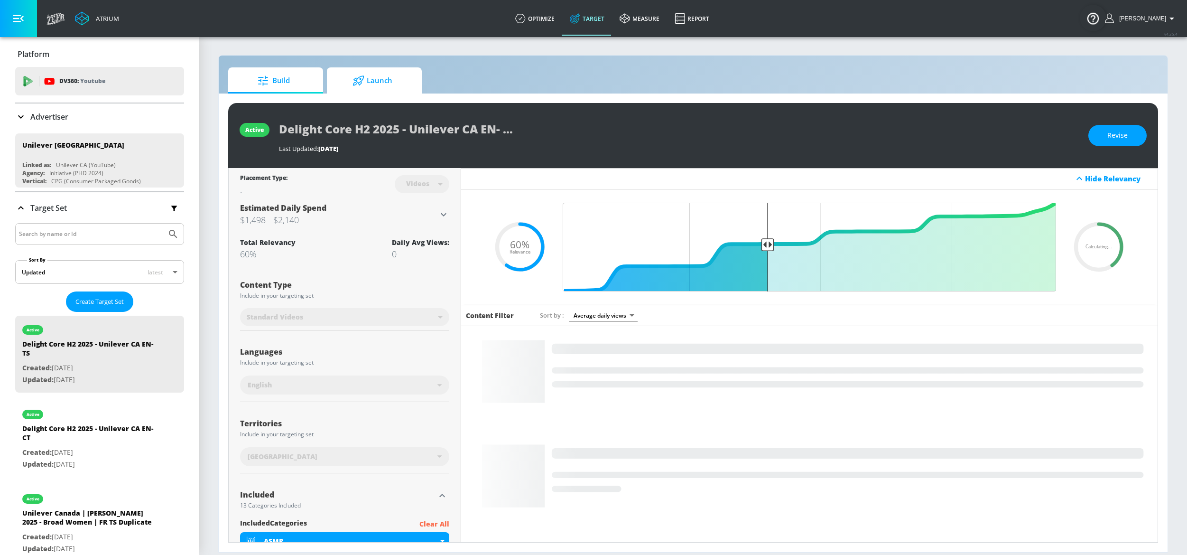
click at [354, 84] on icon at bounding box center [359, 80] width 12 height 10
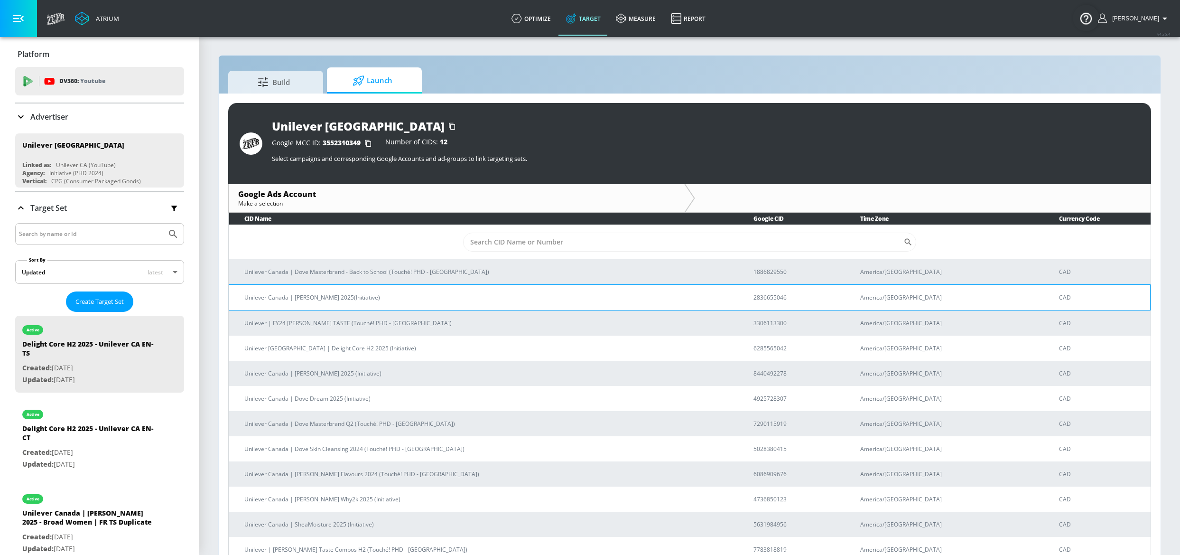
click at [377, 296] on p "Unilever Canada | Dove Victoria 2025(Initiative)" at bounding box center [487, 297] width 486 height 10
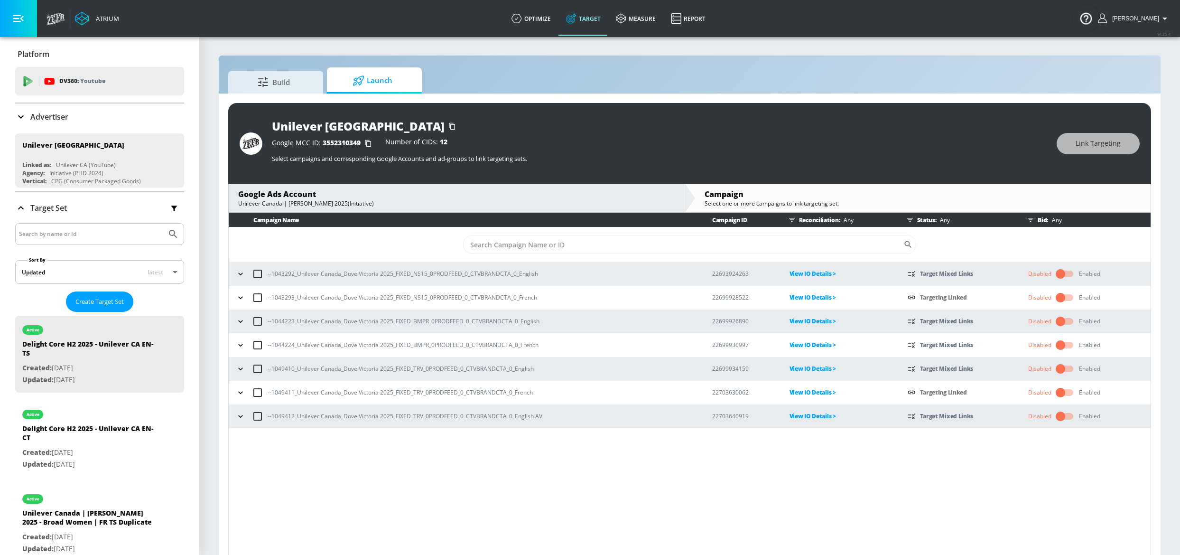
click at [812, 392] on p "View IO Details >" at bounding box center [841, 392] width 103 height 11
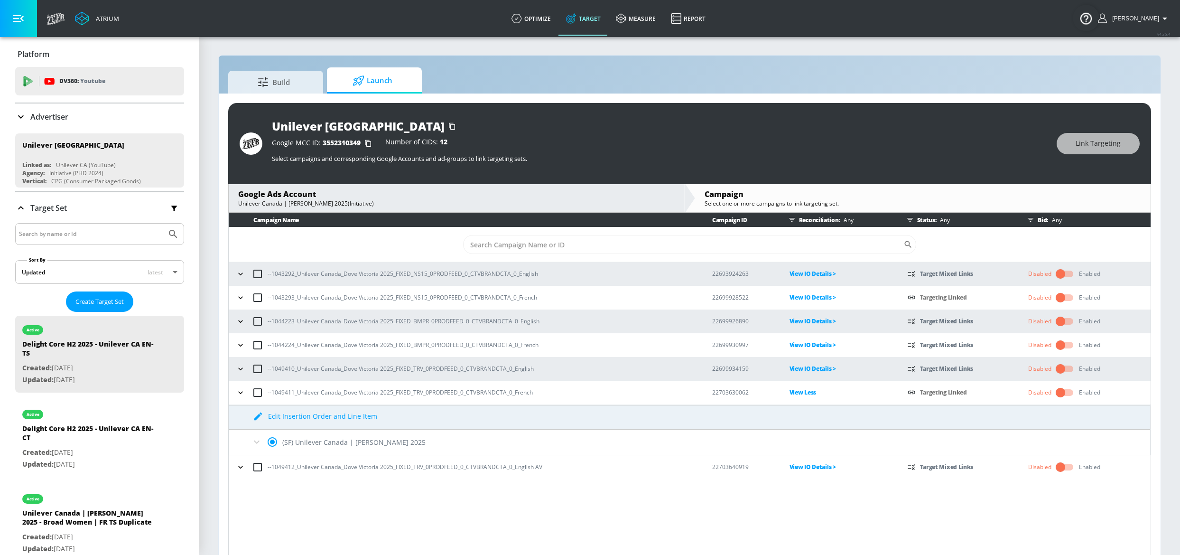
click at [803, 397] on p "View Less" at bounding box center [841, 392] width 103 height 11
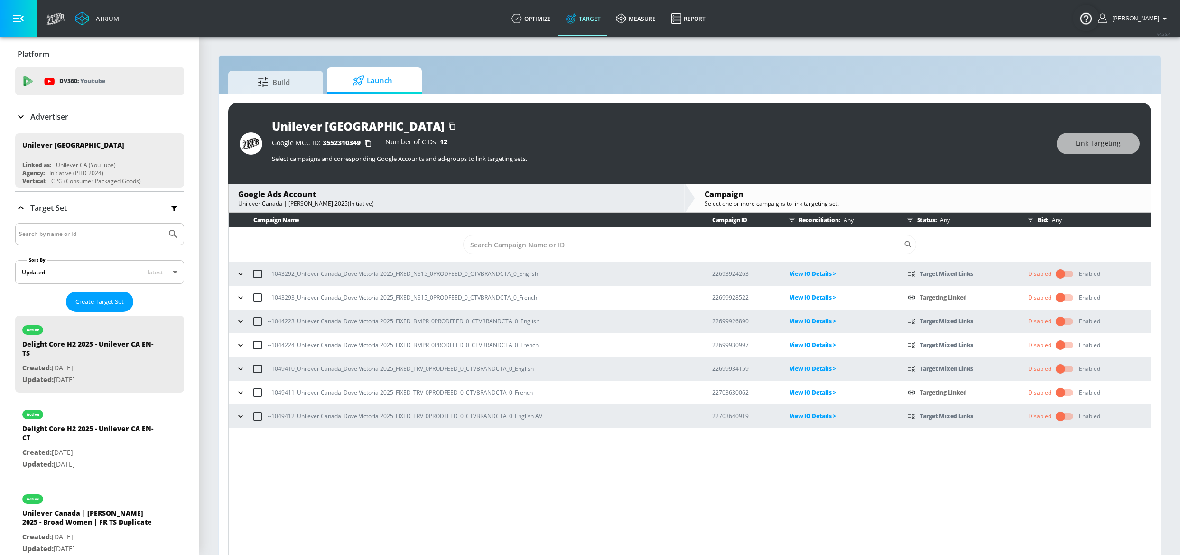
drag, startPoint x: 219, startPoint y: 390, endPoint x: 232, endPoint y: 390, distance: 12.3
click at [220, 390] on div "Unilever Canada Google MCC ID: 3552310349 Number of CIDs: 12 Select campaigns a…" at bounding box center [690, 330] width 942 height 475
click at [245, 391] on icon "button" at bounding box center [240, 392] width 9 height 9
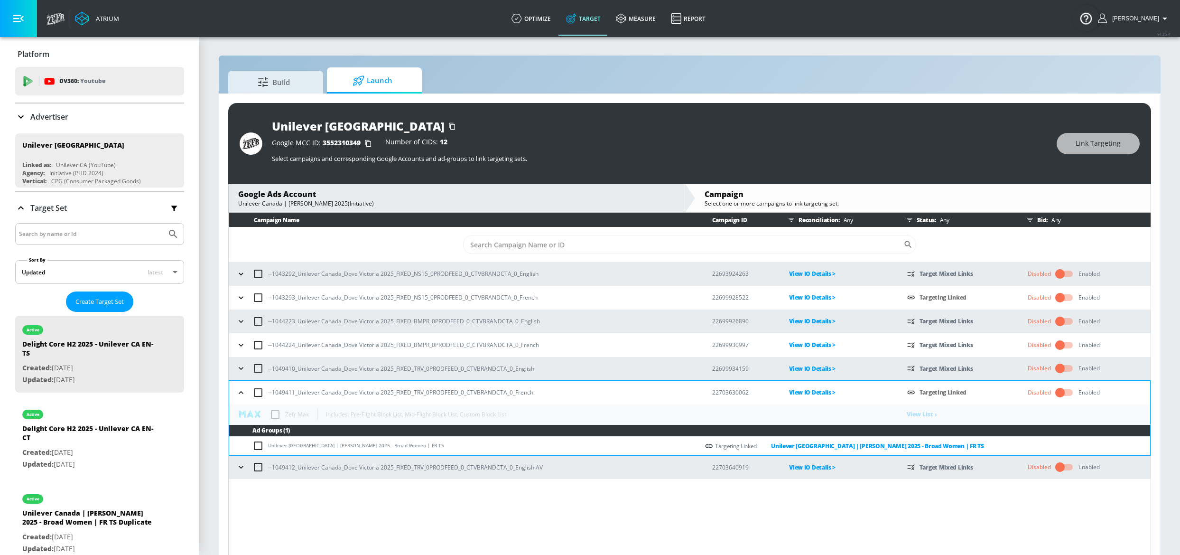
click at [279, 413] on table "Campaign Name Campaign ID Reconciliation: Any Status: Any Bid: Any ​ --1043292_…" at bounding box center [690, 346] width 922 height 266
click at [279, 412] on table "Campaign Name Campaign ID Reconciliation: Any Status: Any Bid: Any ​ --1043292_…" at bounding box center [690, 346] width 922 height 266
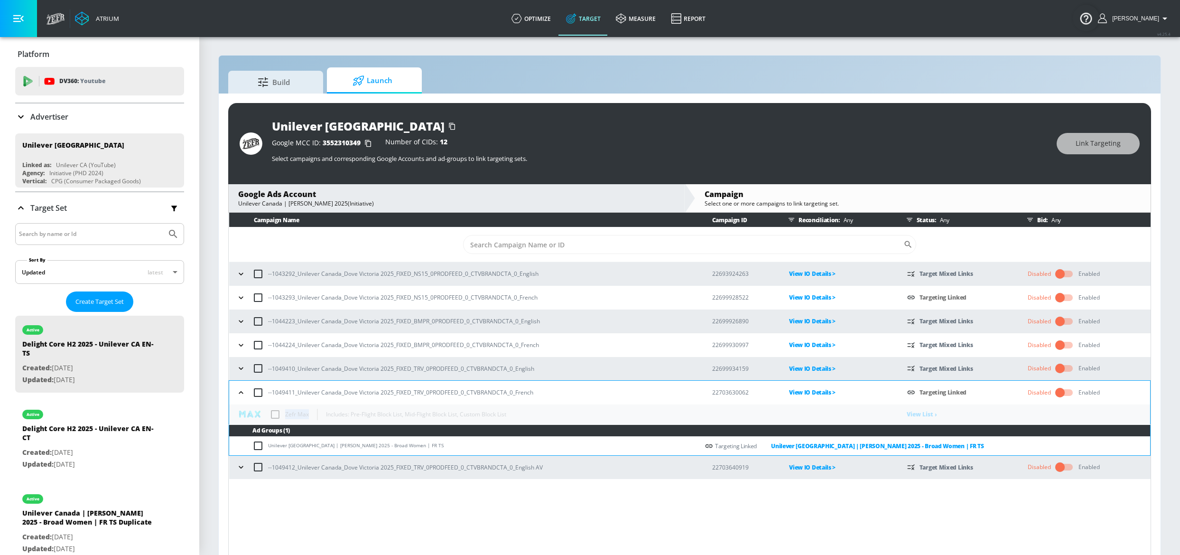
drag, startPoint x: 279, startPoint y: 412, endPoint x: 430, endPoint y: 442, distance: 153.8
click at [279, 412] on table "Campaign Name Campaign ID Reconciliation: Any Status: Any Bid: Any ​ --1043292_…" at bounding box center [690, 346] width 922 height 266
click at [286, 78] on span "Build" at bounding box center [274, 80] width 72 height 23
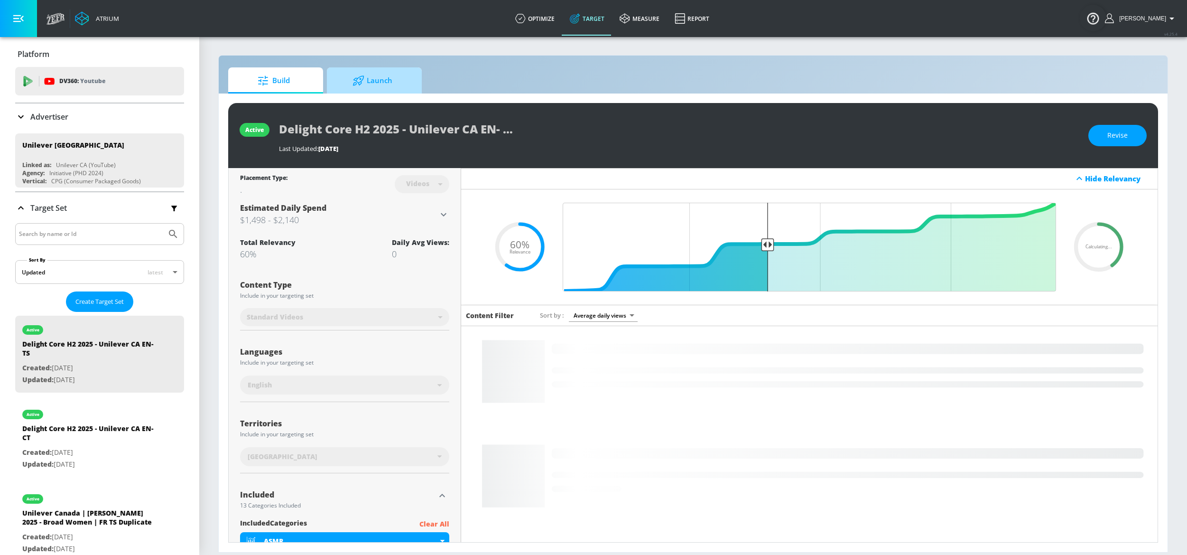
click at [365, 82] on div at bounding box center [360, 80] width 14 height 10
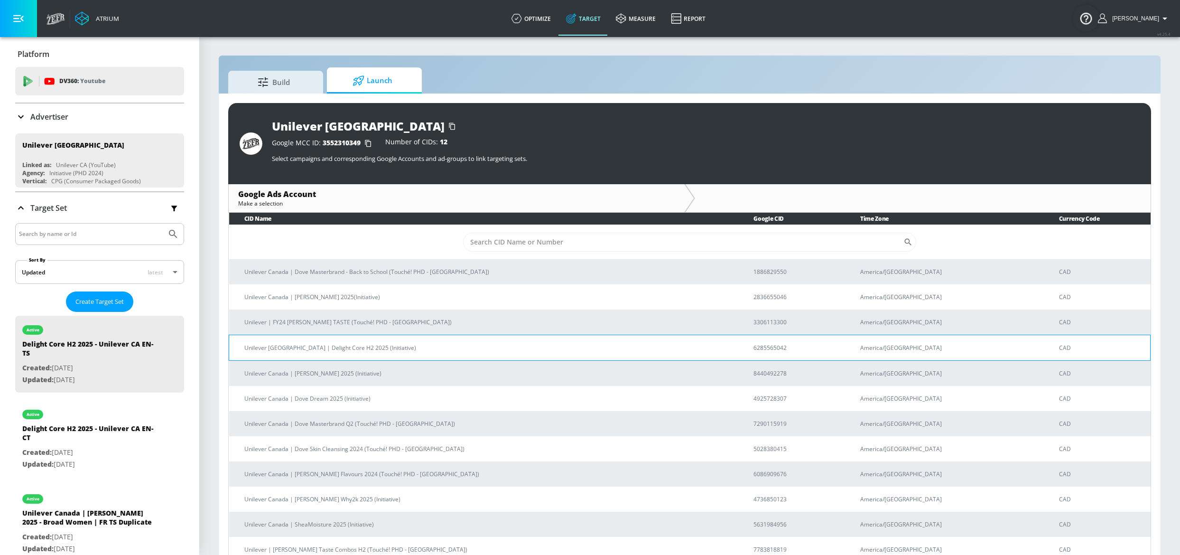
click at [358, 349] on p "Unilever Canada | Delight Core H2 2025 (Initiative)" at bounding box center [487, 348] width 486 height 10
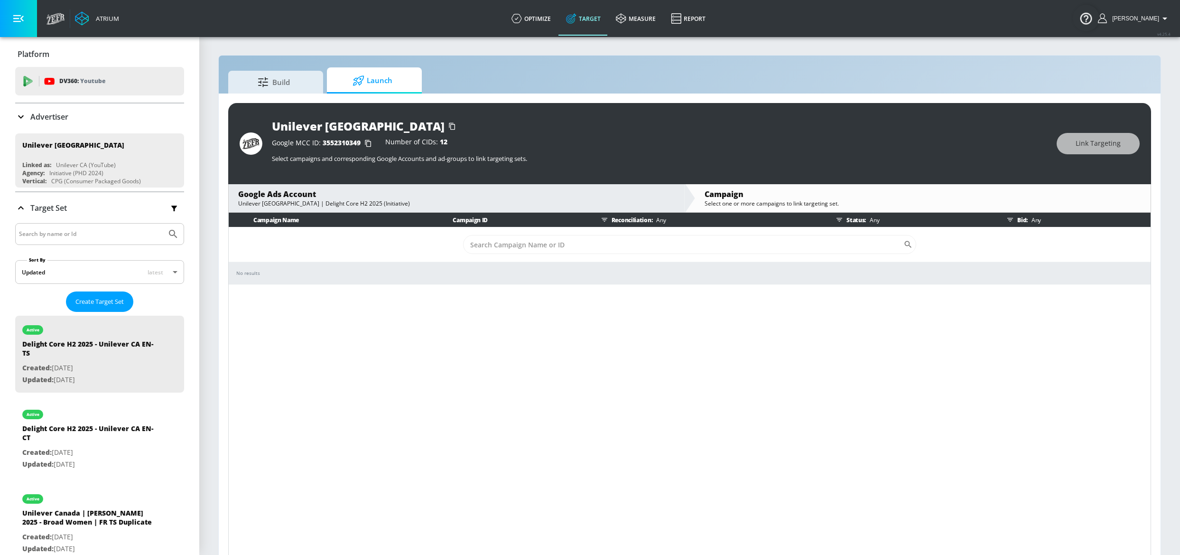
click at [1011, 220] on icon "button" at bounding box center [1010, 220] width 6 height 4
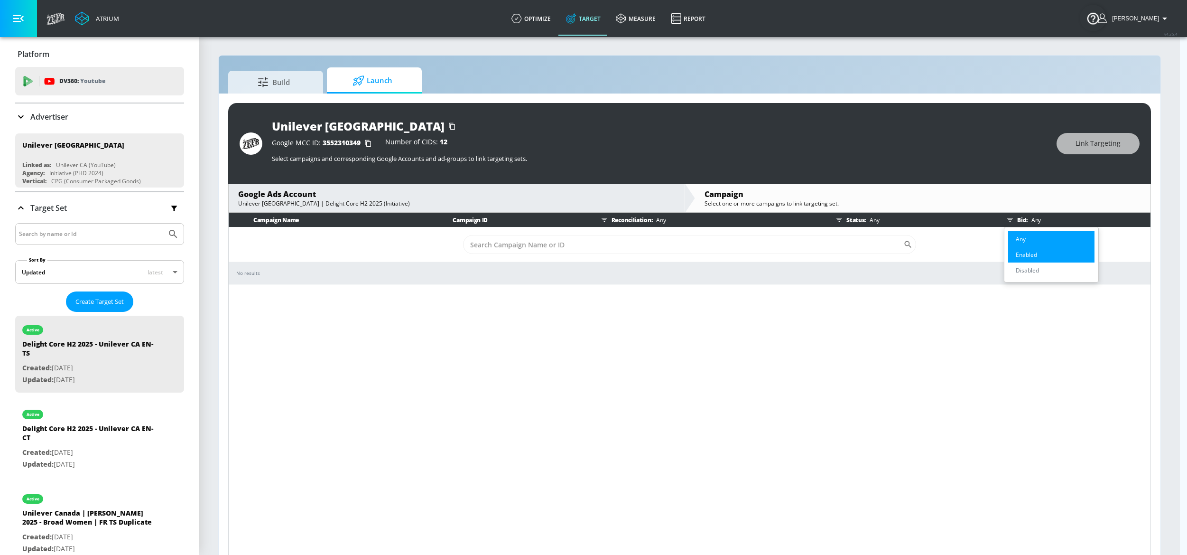
click at [1018, 253] on p "Enabled" at bounding box center [1026, 255] width 21 height 10
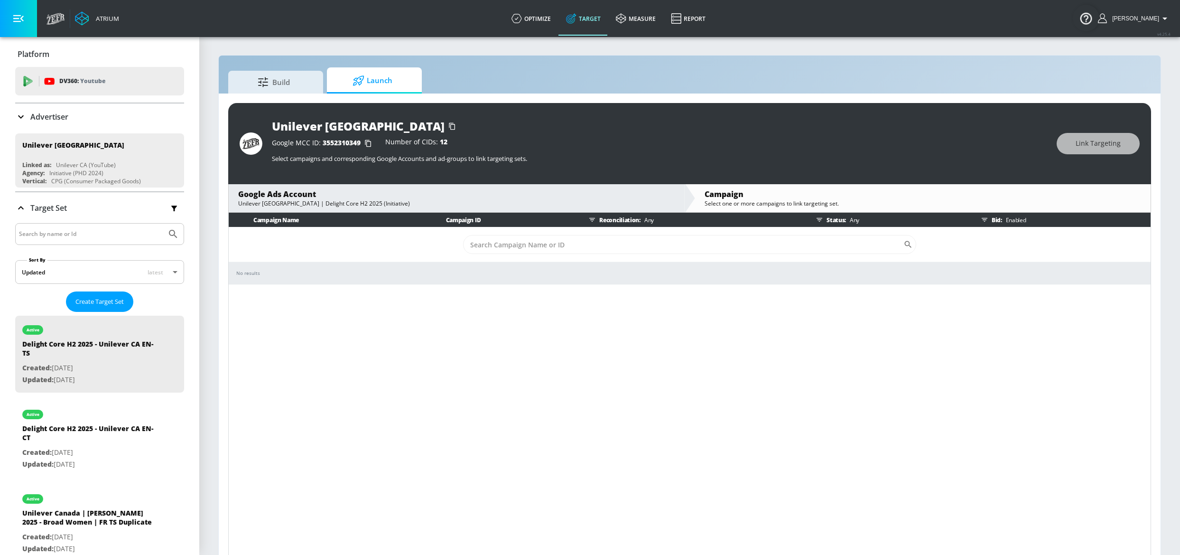
click at [300, 193] on div "Google Ads Account" at bounding box center [456, 194] width 437 height 10
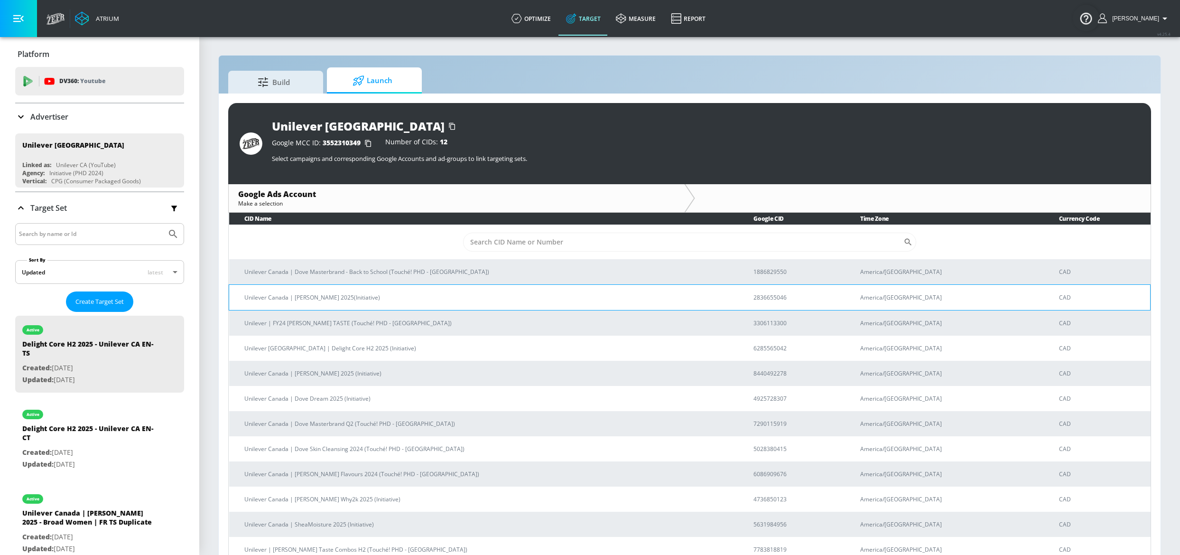
click at [342, 301] on p "Unilever Canada | Dove Victoria 2025(Initiative)" at bounding box center [487, 297] width 486 height 10
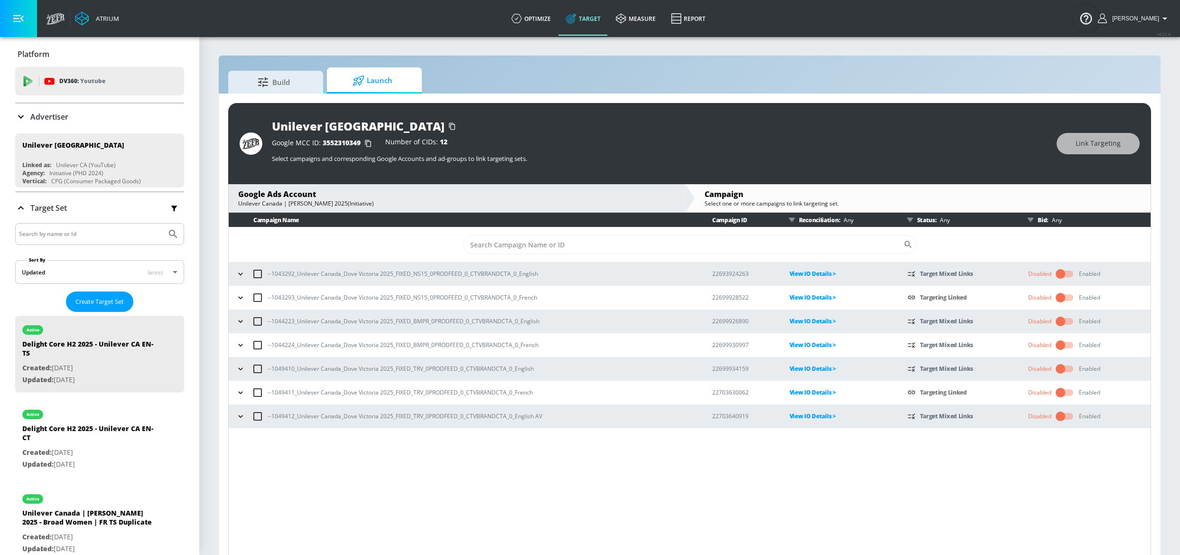
click at [246, 272] on button "button" at bounding box center [240, 274] width 14 height 14
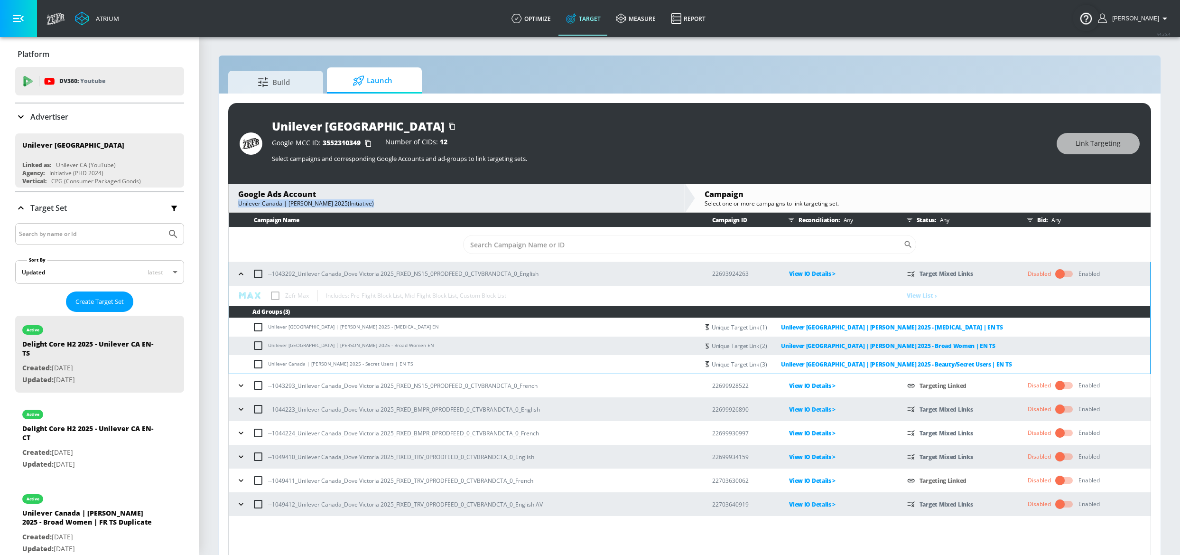
copy div "Unilever Canada | Dove Victoria 2025(Initiative)"
drag, startPoint x: 367, startPoint y: 205, endPoint x: 229, endPoint y: 208, distance: 137.6
click at [229, 208] on div "Google Ads Account Unilever Canada | Dove Victoria 2025(Initiative)" at bounding box center [457, 198] width 456 height 28
